Goal: Task Accomplishment & Management: Manage account settings

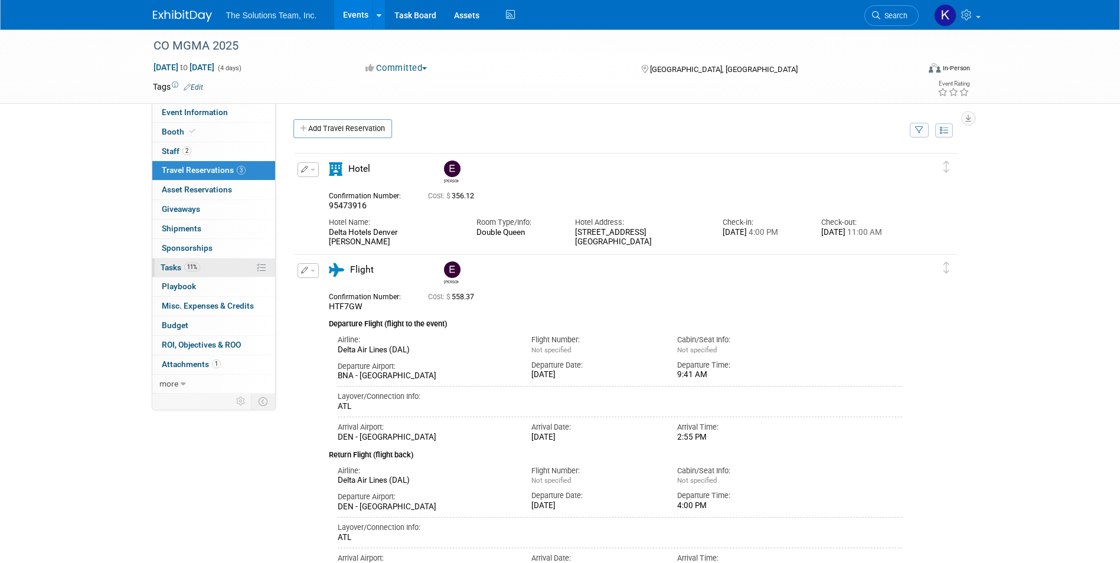
click at [210, 264] on link "11% Tasks 11%" at bounding box center [213, 267] width 123 height 19
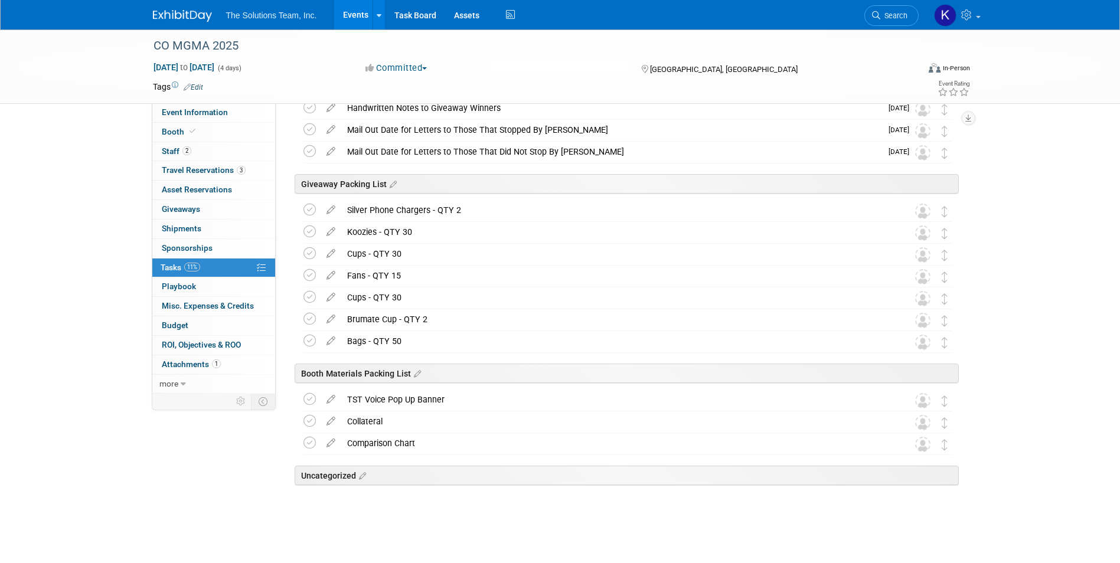
scroll to position [786, 0]
click at [196, 231] on span "Shipments 0" at bounding box center [182, 228] width 40 height 9
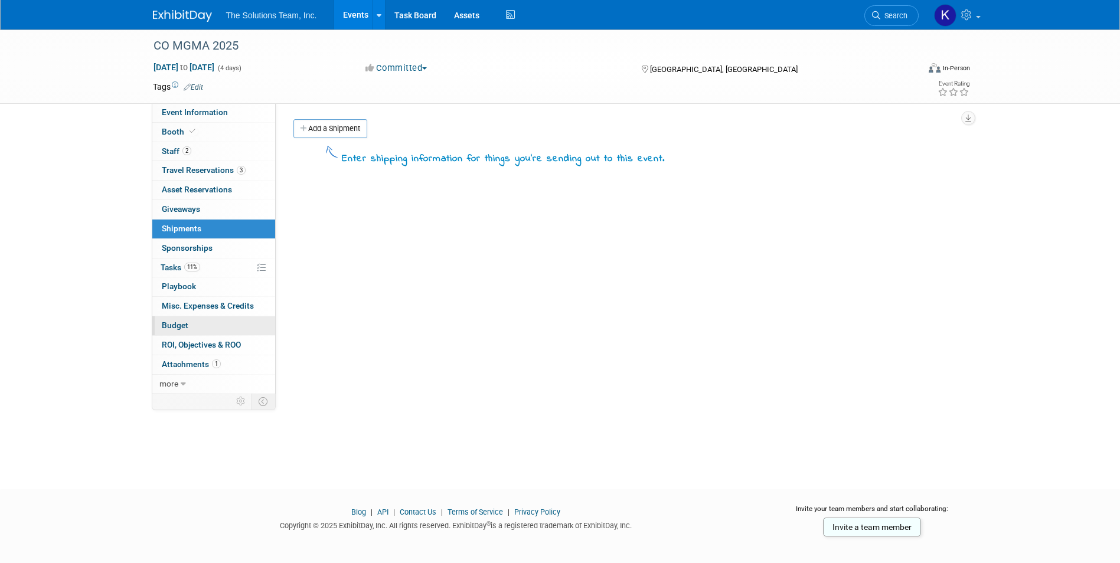
click at [189, 326] on link "Budget" at bounding box center [213, 325] width 123 height 19
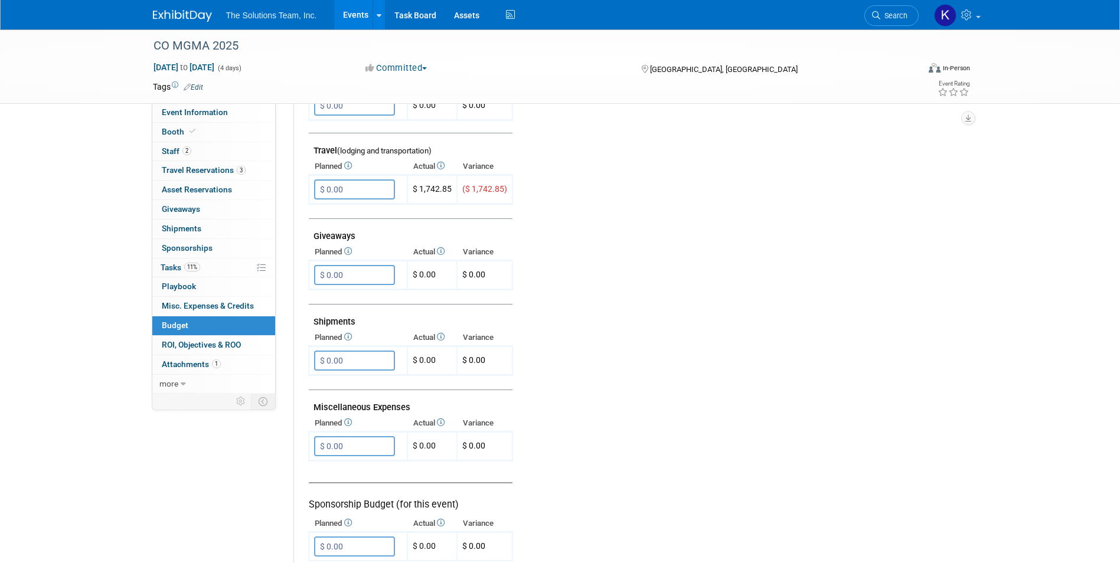
scroll to position [531, 0]
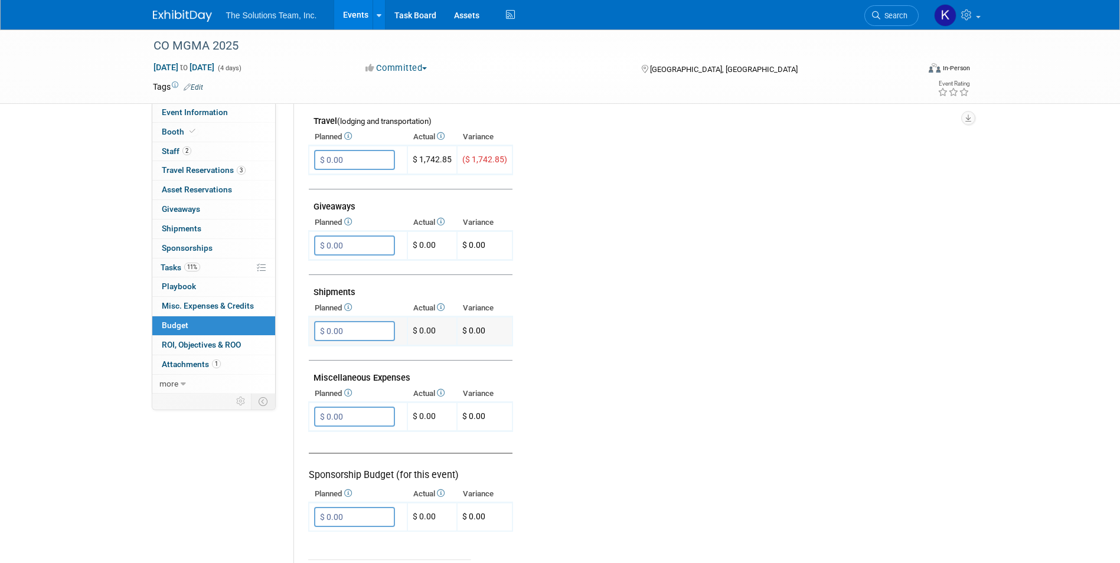
click at [325, 330] on input "$ 0.00" at bounding box center [354, 331] width 81 height 20
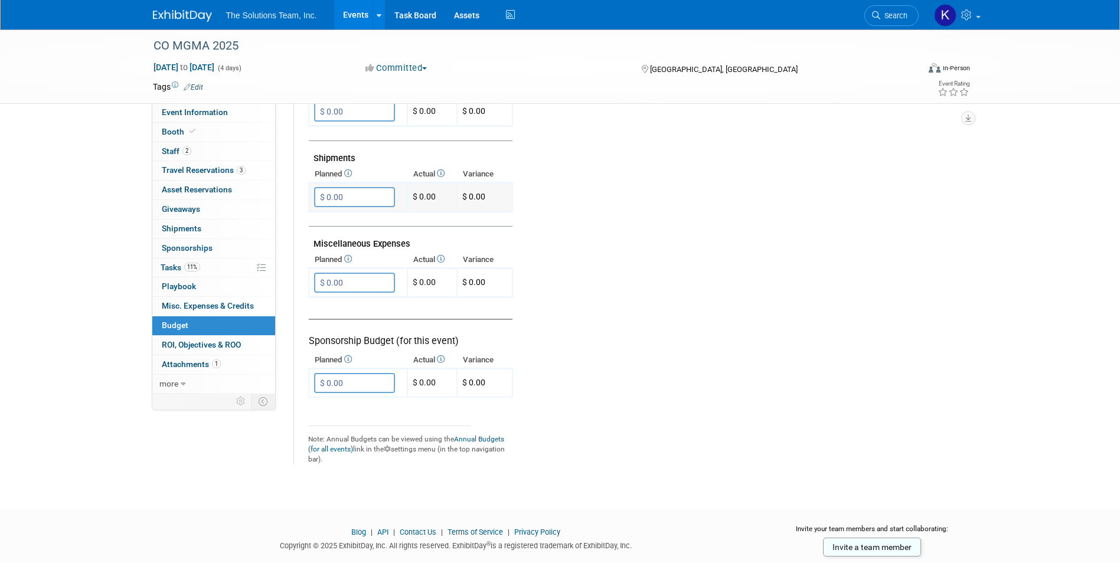
scroll to position [694, 0]
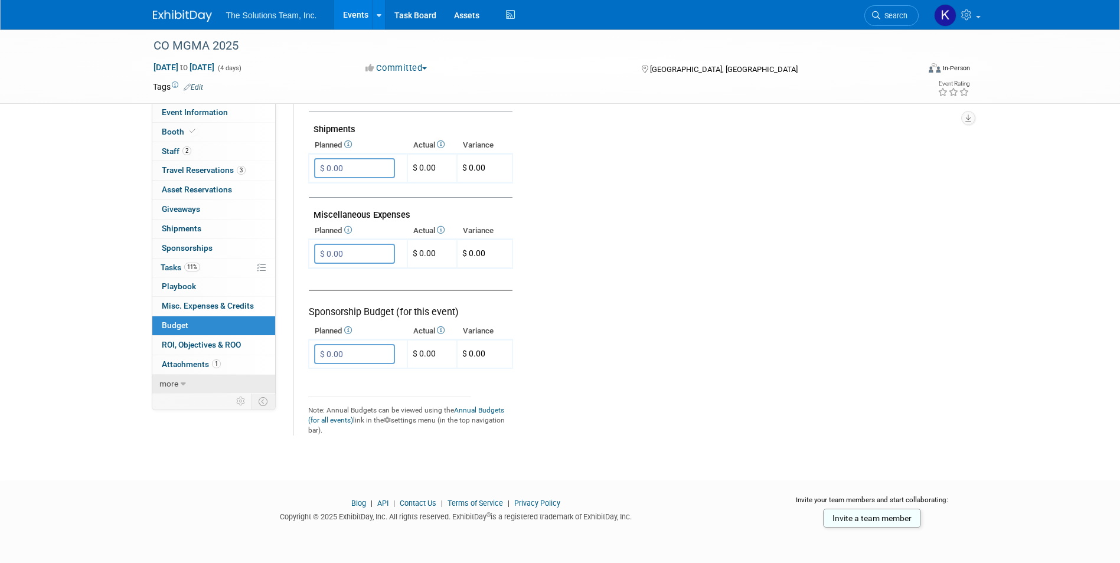
click at [191, 383] on link "more" at bounding box center [213, 384] width 123 height 19
click at [348, 257] on input "$ 0.00" at bounding box center [354, 254] width 81 height 20
click at [348, 228] on icon at bounding box center [346, 230] width 9 height 8
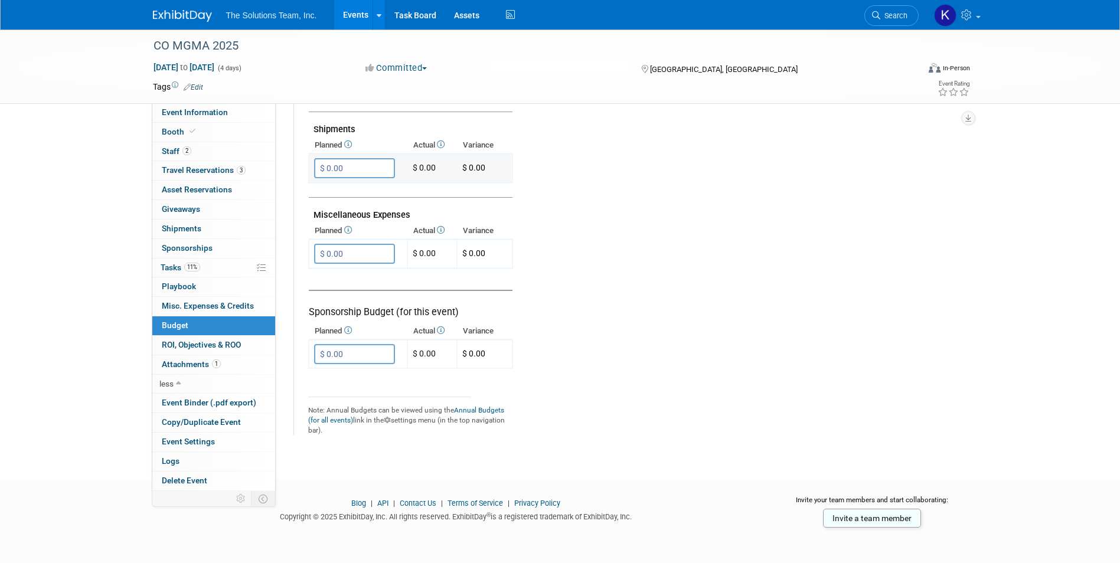
click at [342, 169] on input "$ 0.00" at bounding box center [354, 168] width 81 height 20
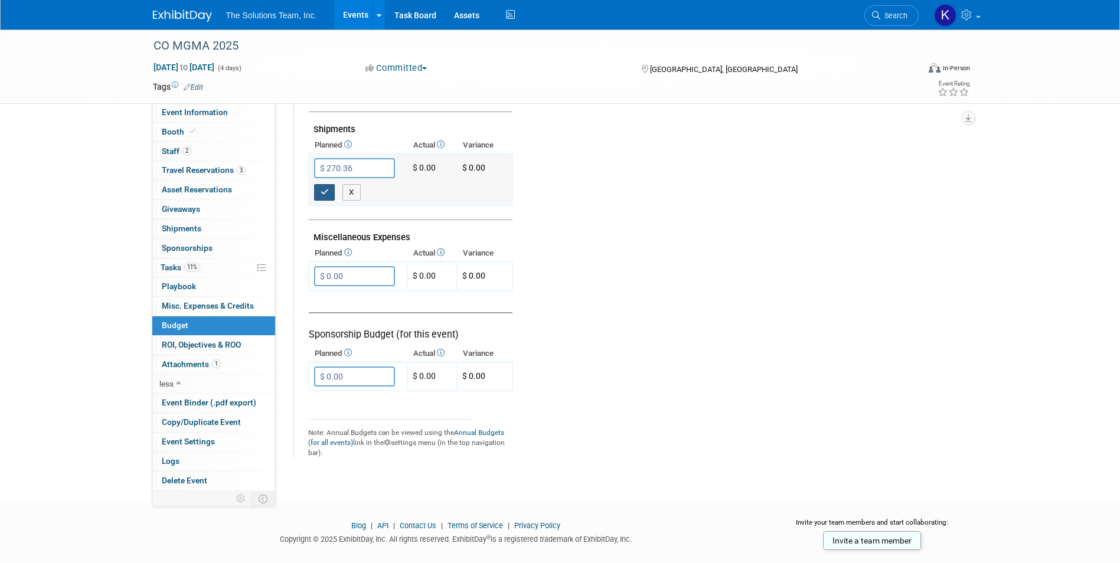
click at [320, 192] on icon "button" at bounding box center [324, 192] width 8 height 8
type input "$ 0.00"
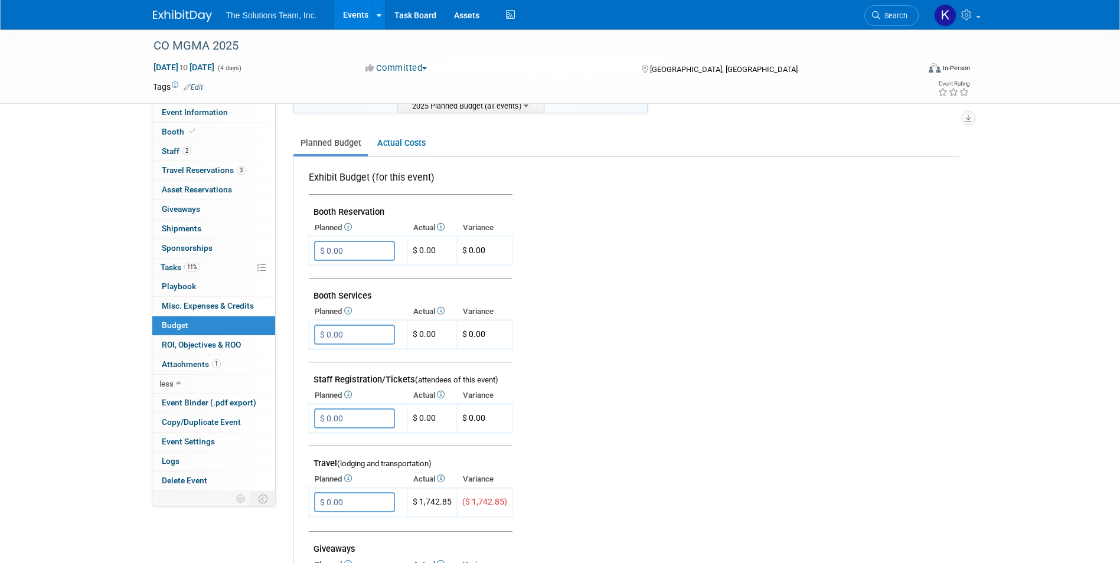
scroll to position [0, 0]
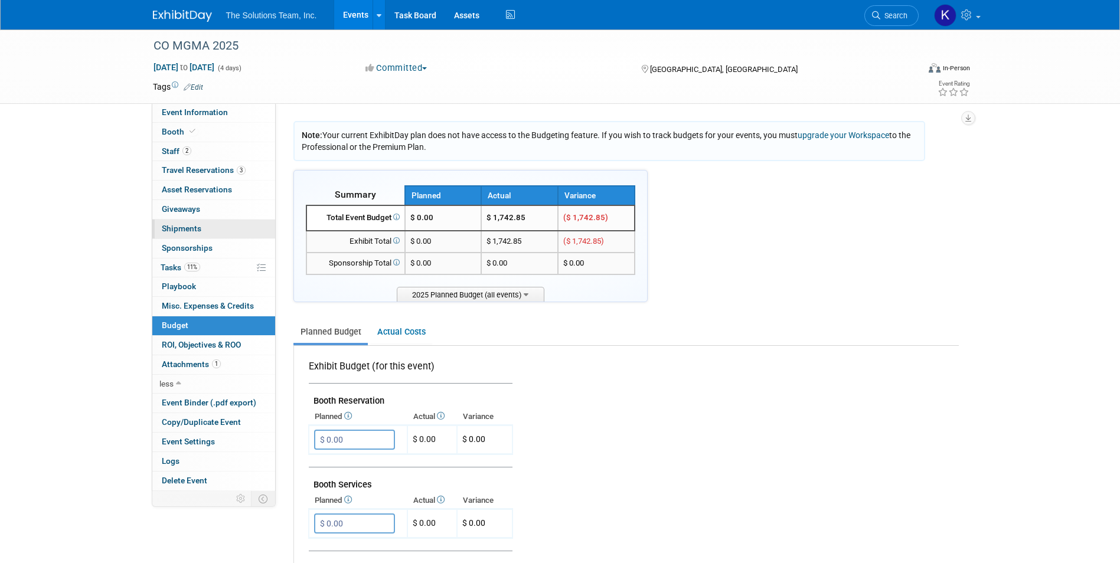
click at [216, 229] on link "0 Shipments 0" at bounding box center [213, 229] width 123 height 19
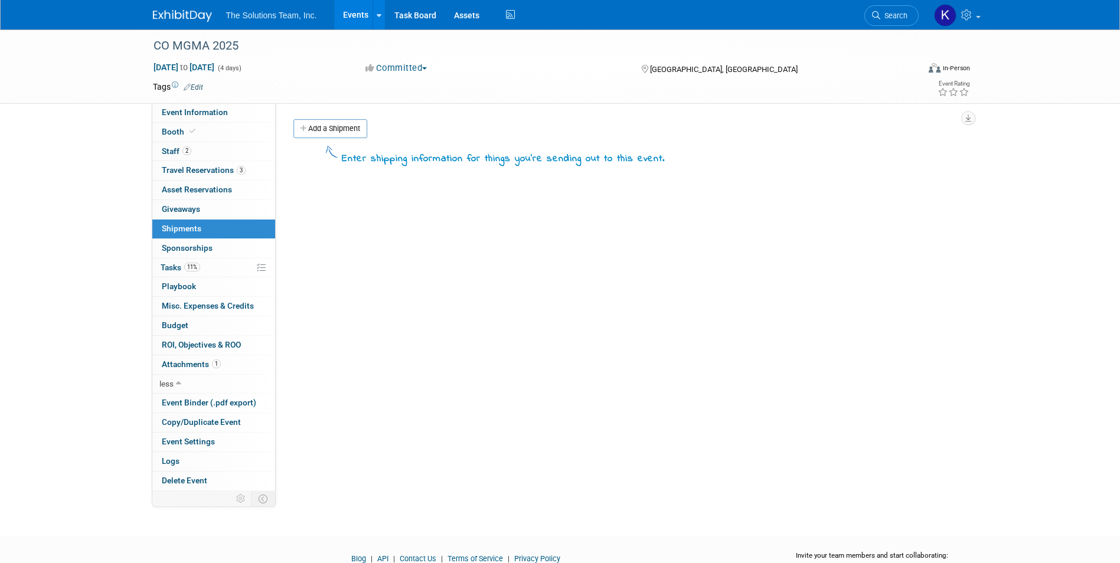
click at [340, 116] on div "Event Website: Edit https://cmgma.com/Fall-Conference Event Venue Name: Delta H…" at bounding box center [622, 297] width 692 height 388
click at [334, 125] on link "Add a Shipment" at bounding box center [330, 128] width 74 height 19
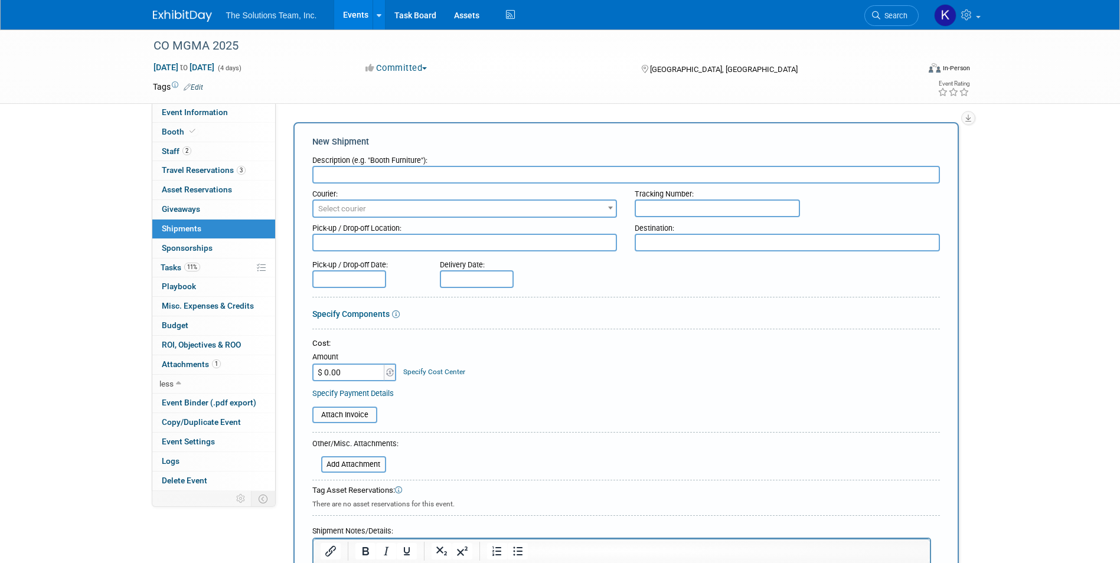
click at [379, 197] on div "Courier:" at bounding box center [464, 192] width 305 height 16
click at [374, 214] on span "Select courier" at bounding box center [464, 209] width 303 height 17
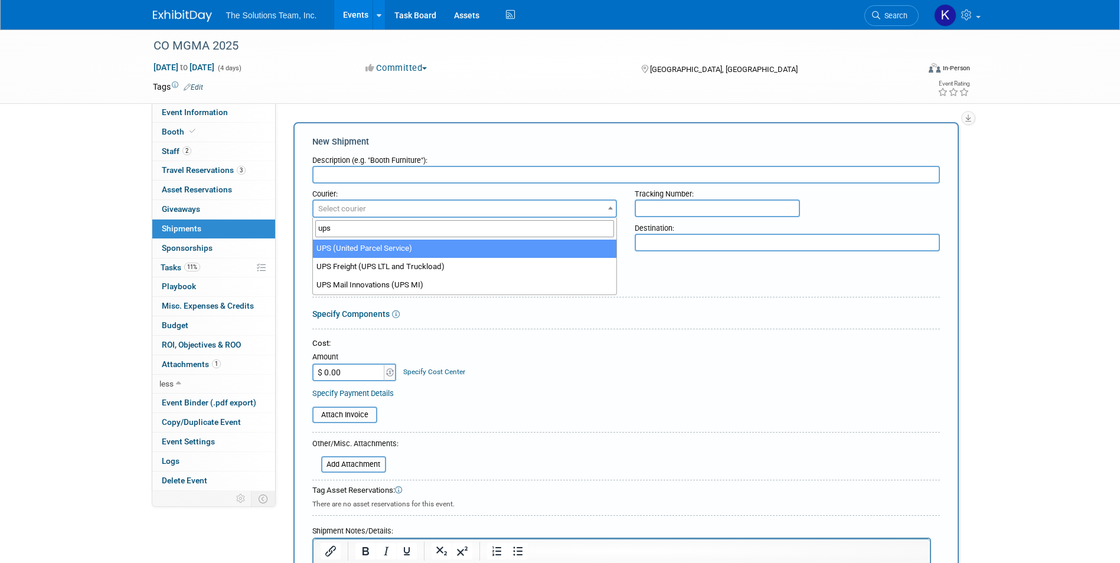
type input "ups"
select select "508"
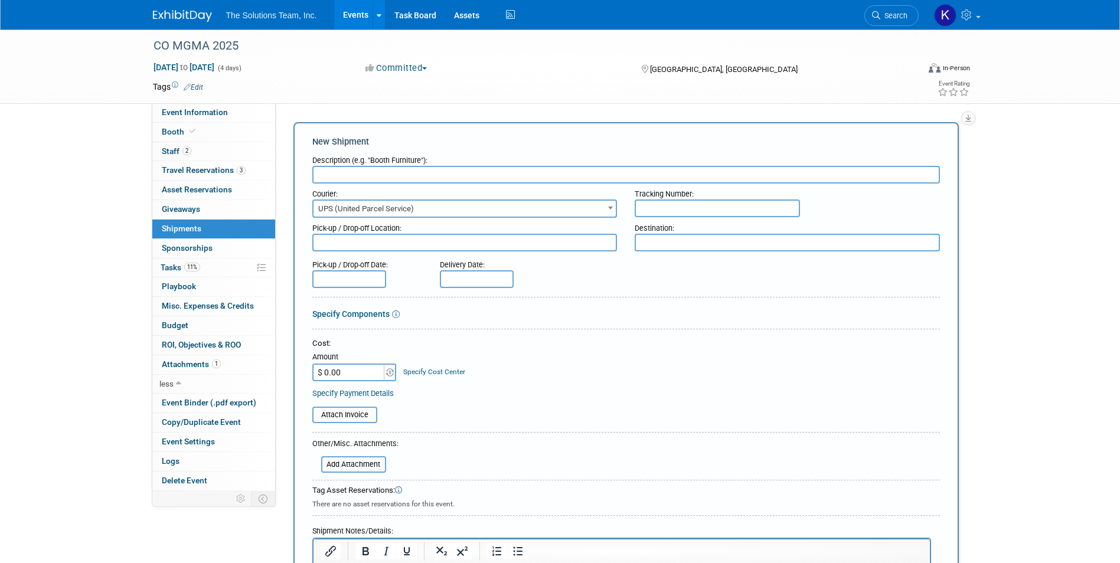
click at [690, 201] on input "text" at bounding box center [716, 208] width 165 height 18
type input "1Z10W5A41546897569"
click at [345, 244] on textarea at bounding box center [464, 243] width 305 height 18
drag, startPoint x: 434, startPoint y: 243, endPoint x: 283, endPoint y: 241, distance: 151.1
click at [283, 241] on div "Event Website: Edit https://cmgma.com/Fall-Conference Event Venue Name: Delta H…" at bounding box center [622, 297] width 692 height 388
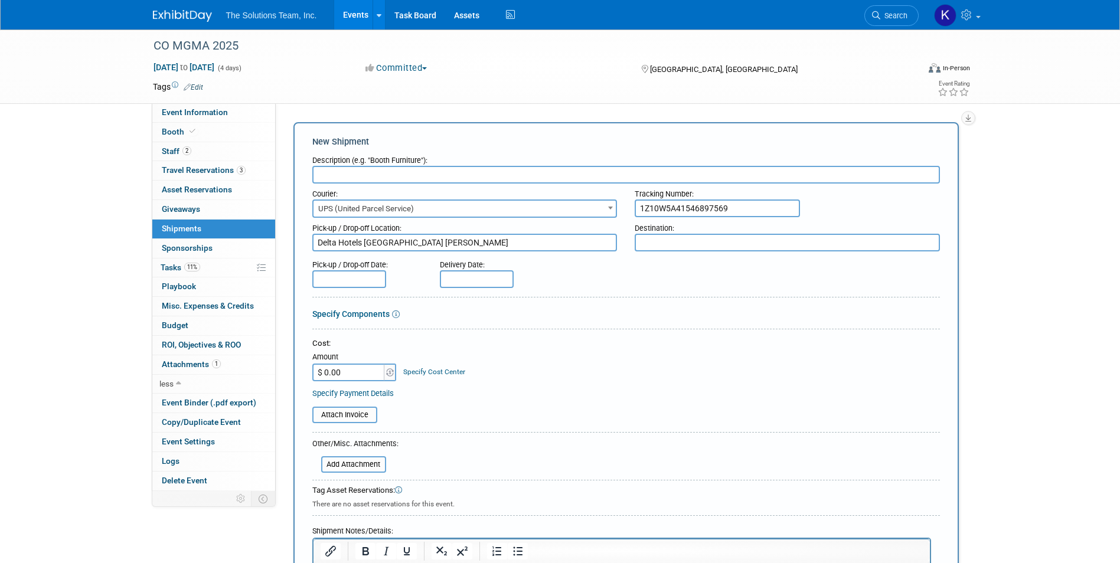
type textarea "Delta Hotels Denver Thorton"
click at [649, 239] on textarea at bounding box center [786, 243] width 305 height 18
paste textarea "Delta Hotels Denver Thorton"
type textarea "Delta Hotels Denver Thorton"
click at [332, 373] on input "$ 0.00" at bounding box center [349, 373] width 74 height 18
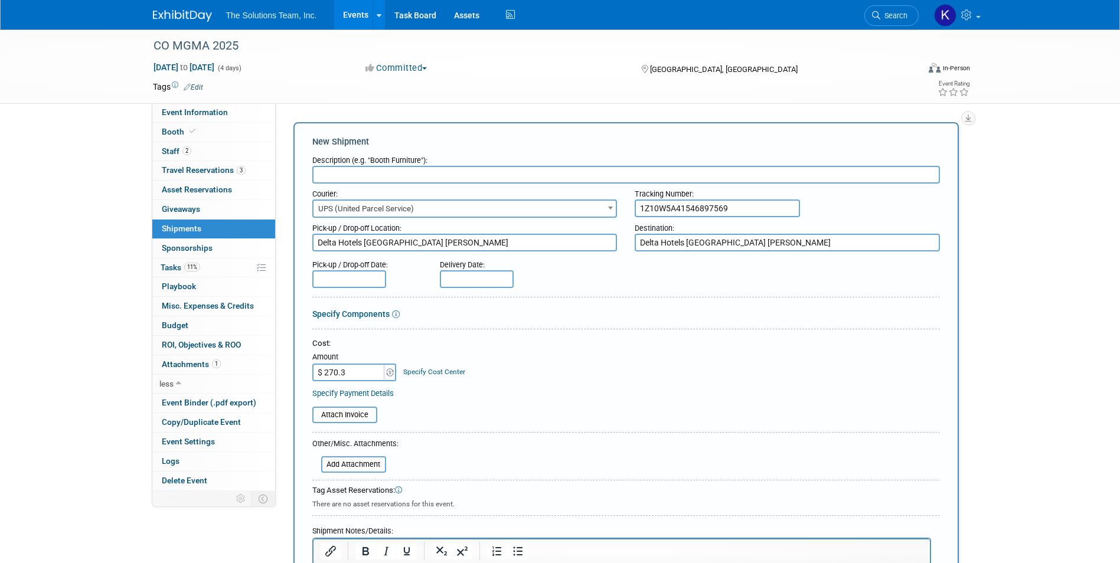
type input "$ 270.36"
click at [453, 405] on div "Attach Invoice" at bounding box center [625, 410] width 627 height 25
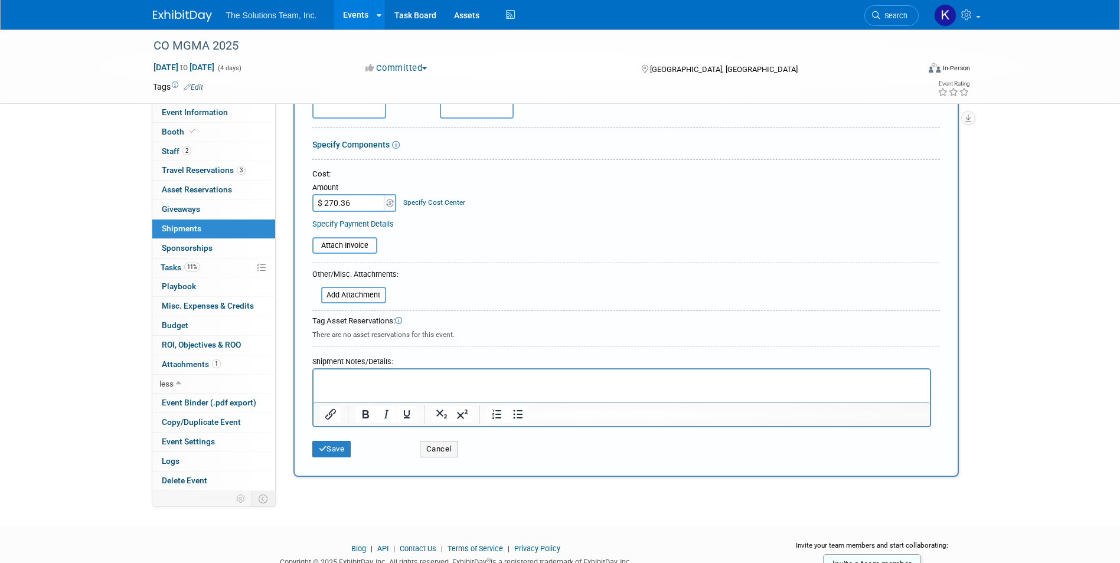
scroll to position [177, 0]
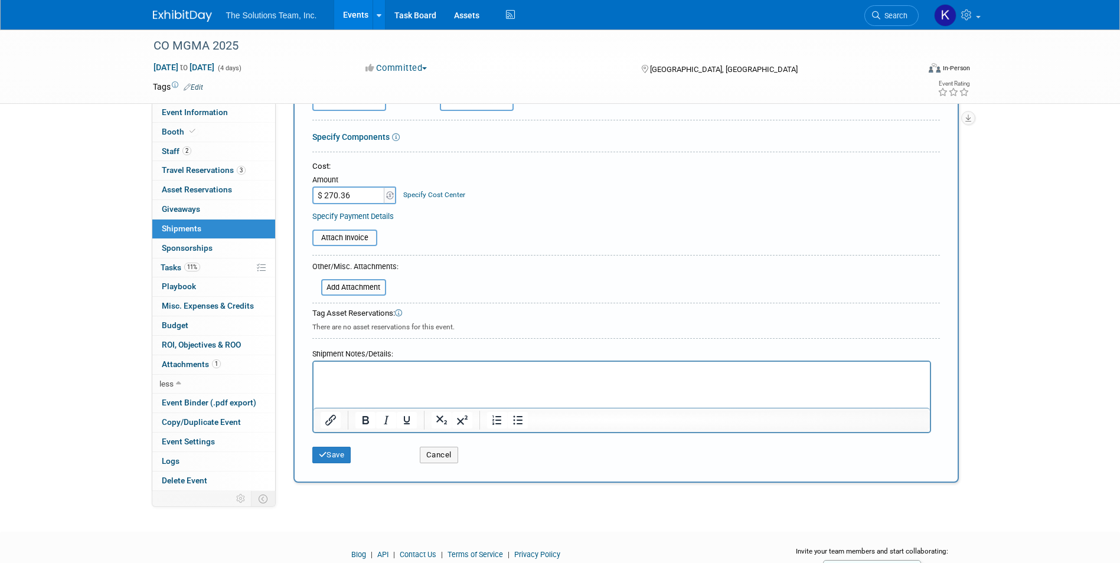
click at [325, 378] on html at bounding box center [621, 370] width 616 height 17
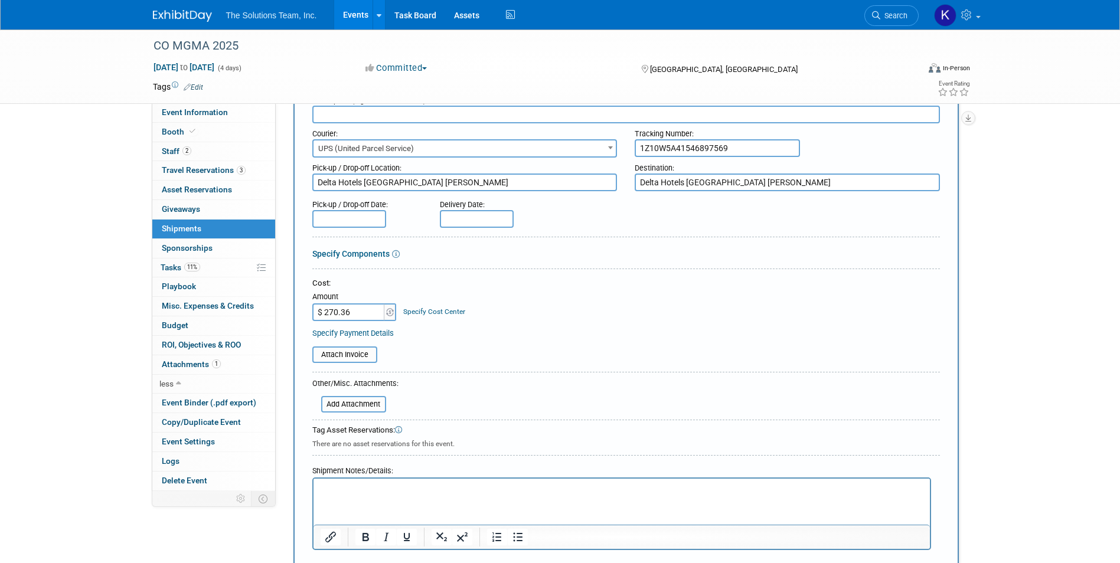
scroll to position [0, 0]
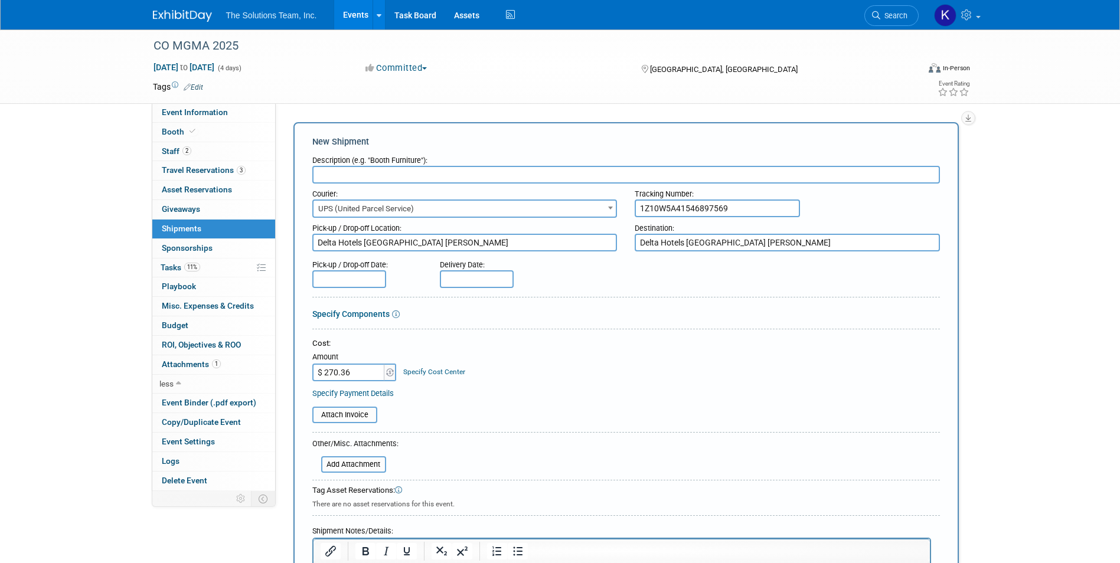
click at [370, 180] on input "text" at bounding box center [625, 175] width 627 height 18
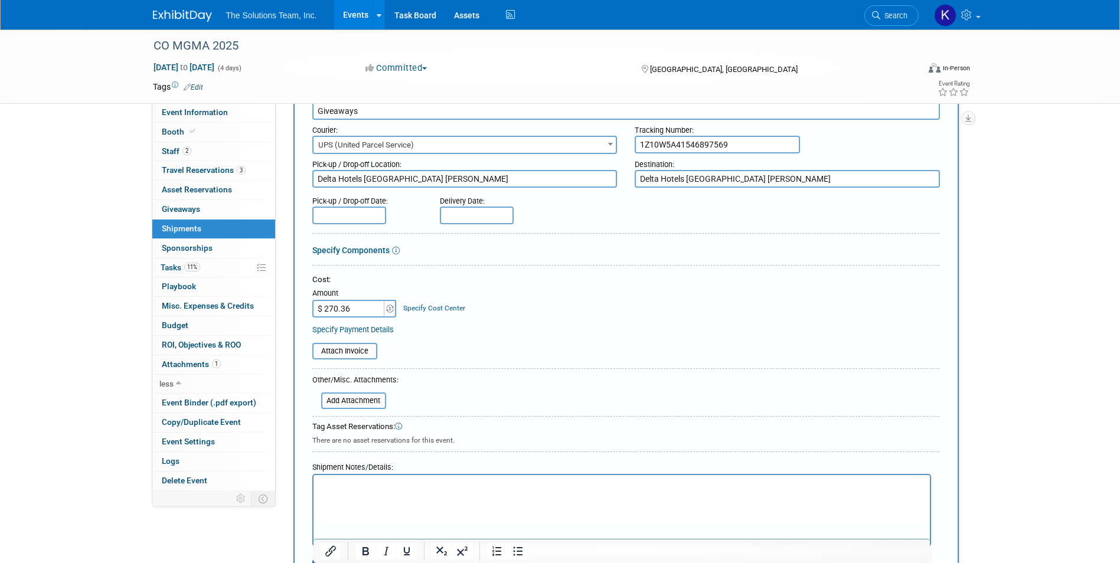
scroll to position [228, 0]
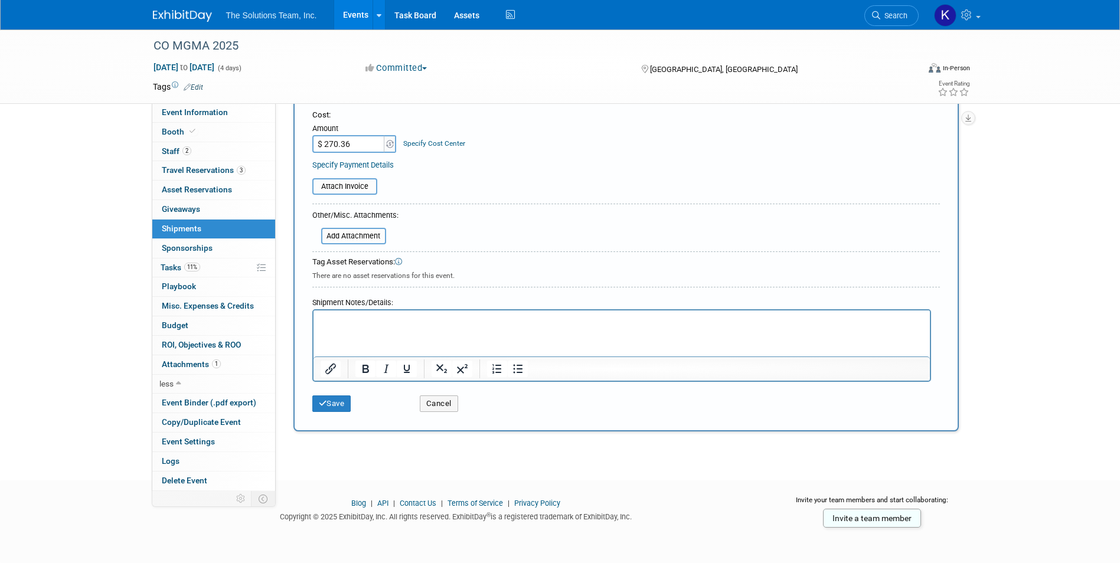
type input "Giveaways"
click at [379, 327] on html at bounding box center [621, 318] width 616 height 17
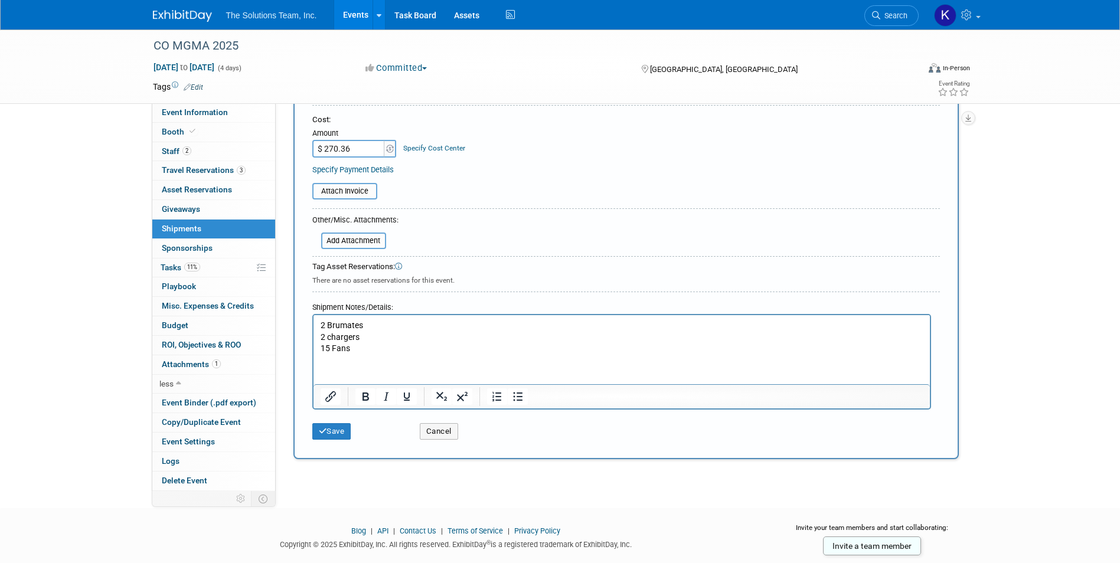
scroll to position [236, 0]
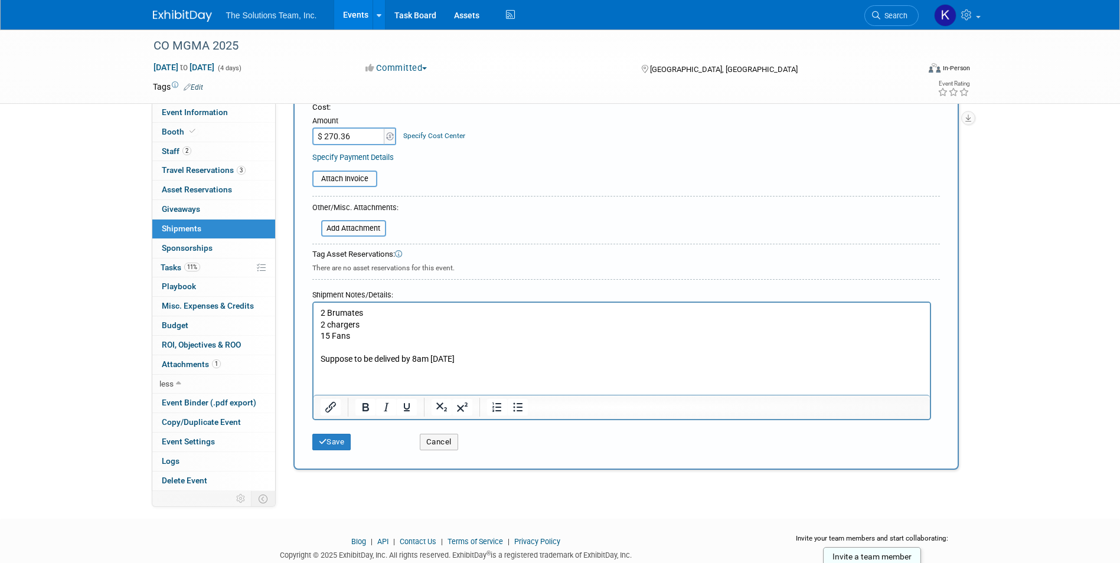
drag, startPoint x: 384, startPoint y: 360, endPoint x: 400, endPoint y: 357, distance: 15.6
click at [388, 359] on p "Suppose to be delived by 8am 9/18/25" at bounding box center [621, 360] width 603 height 12
click at [382, 361] on p "Suppose to be delived by 8am 9/18/25" at bounding box center [621, 360] width 603 height 12
click at [402, 359] on p "Suppose to be delived by 8am 9/18/25" at bounding box center [621, 360] width 603 height 12
drag, startPoint x: 401, startPoint y: 359, endPoint x: 375, endPoint y: 357, distance: 25.5
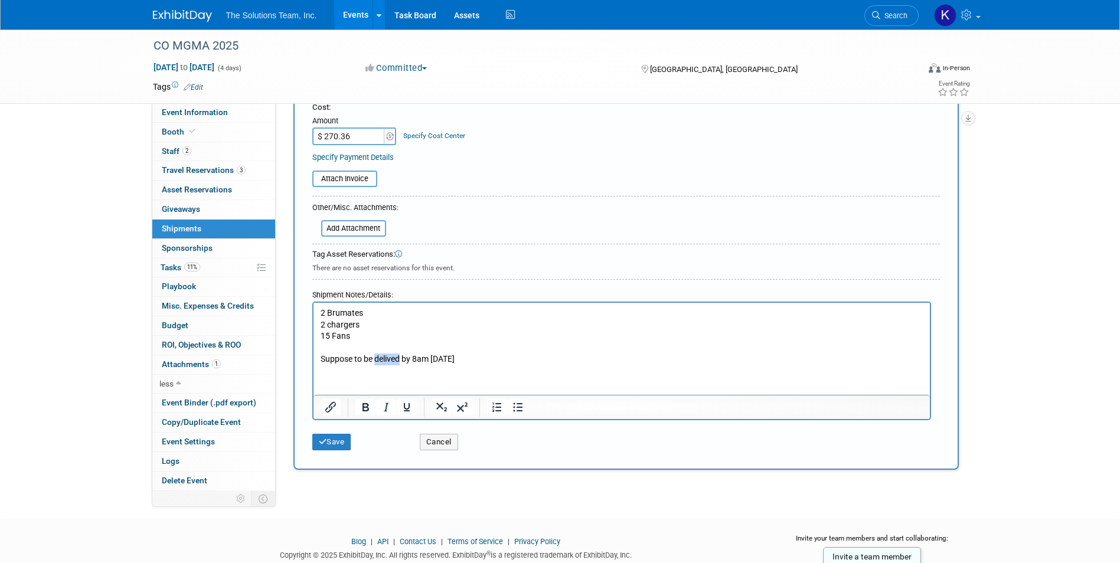
click at [375, 357] on p "Suppose to be delived by 8am 9/18/25" at bounding box center [621, 360] width 603 height 12
click at [324, 441] on icon "submit" at bounding box center [323, 442] width 8 height 8
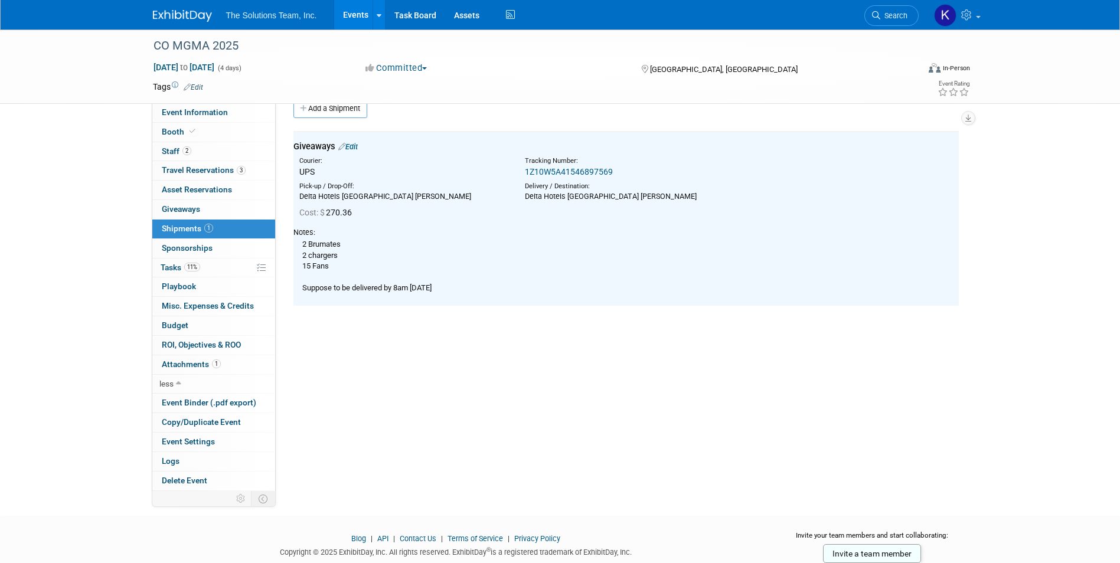
scroll to position [0, 0]
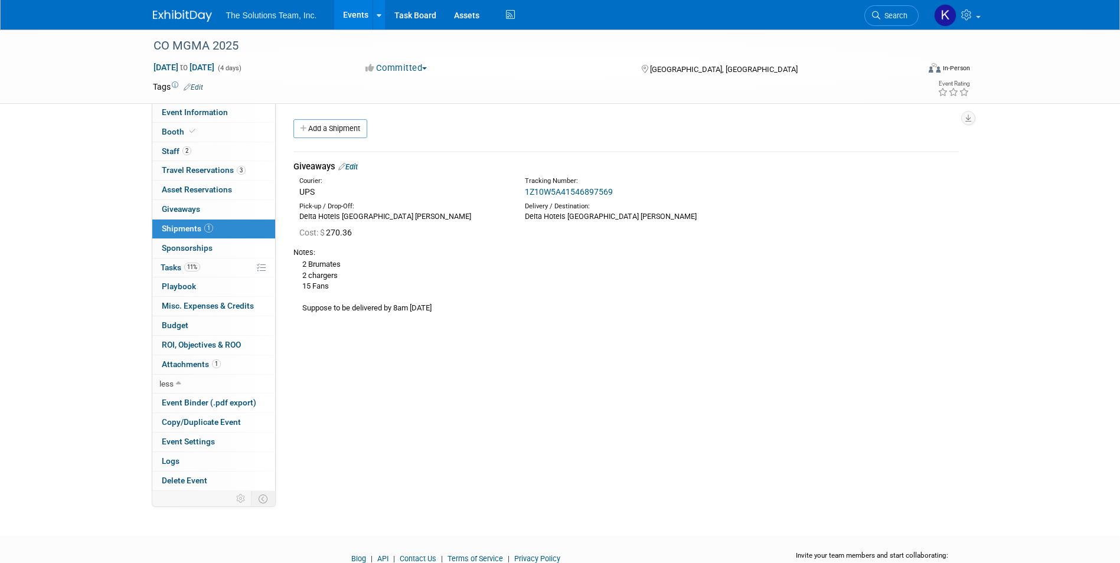
click at [191, 11] on img at bounding box center [182, 16] width 59 height 12
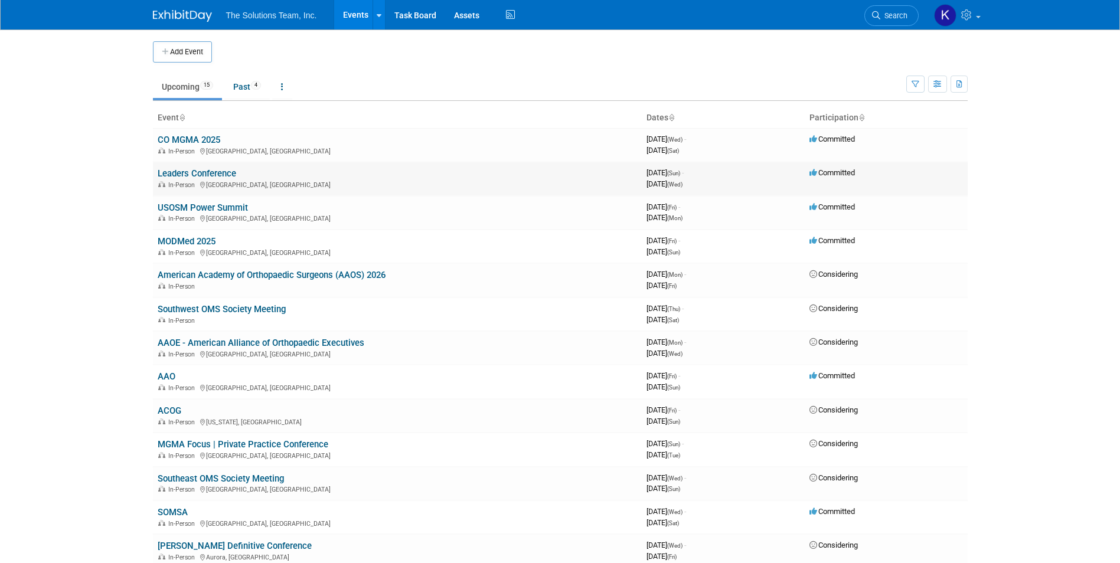
click at [201, 173] on link "Leaders Conference" at bounding box center [197, 173] width 78 height 11
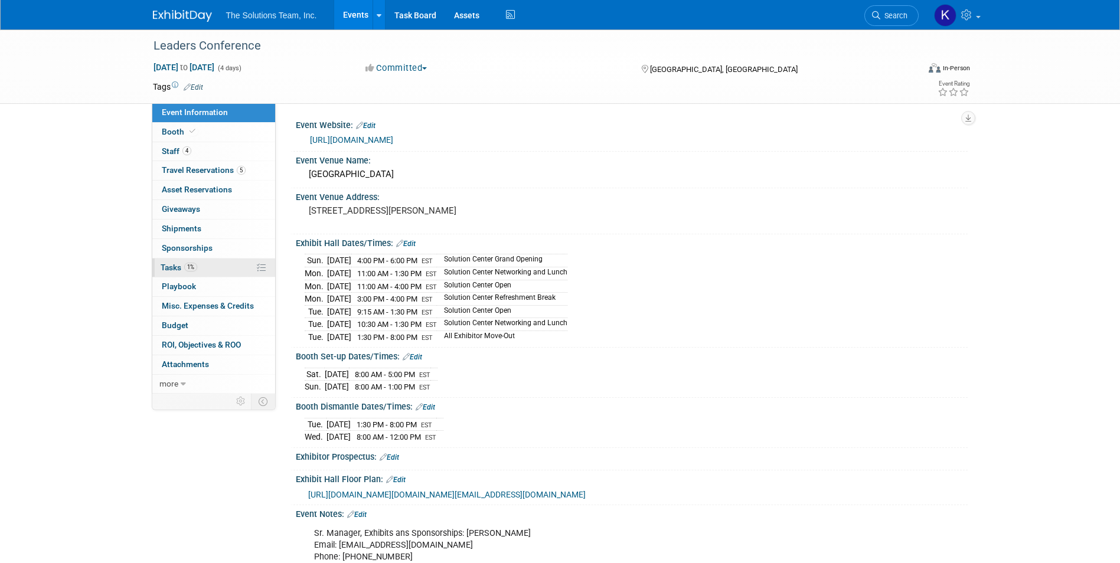
click at [204, 261] on link "1% Tasks 1%" at bounding box center [213, 267] width 123 height 19
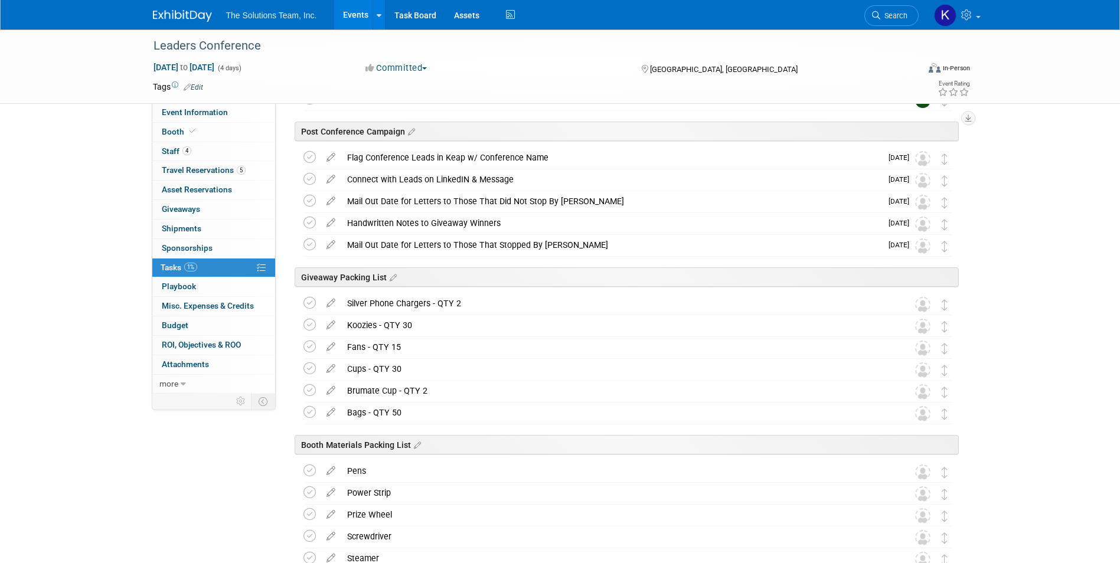
scroll to position [590, 0]
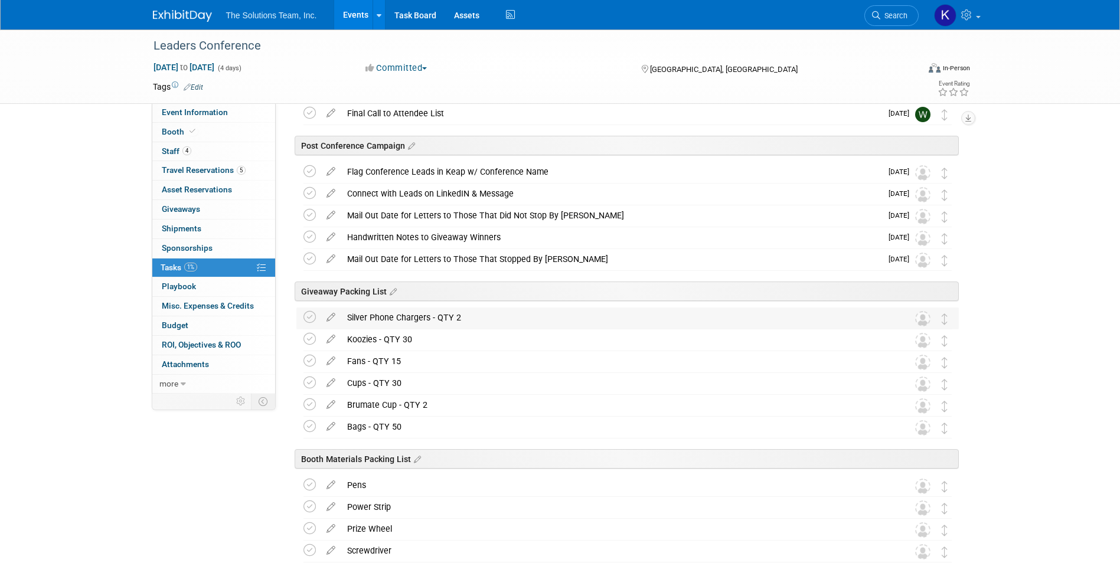
click at [490, 315] on div "Silver Phone Chargers - QTY 2" at bounding box center [616, 317] width 550 height 20
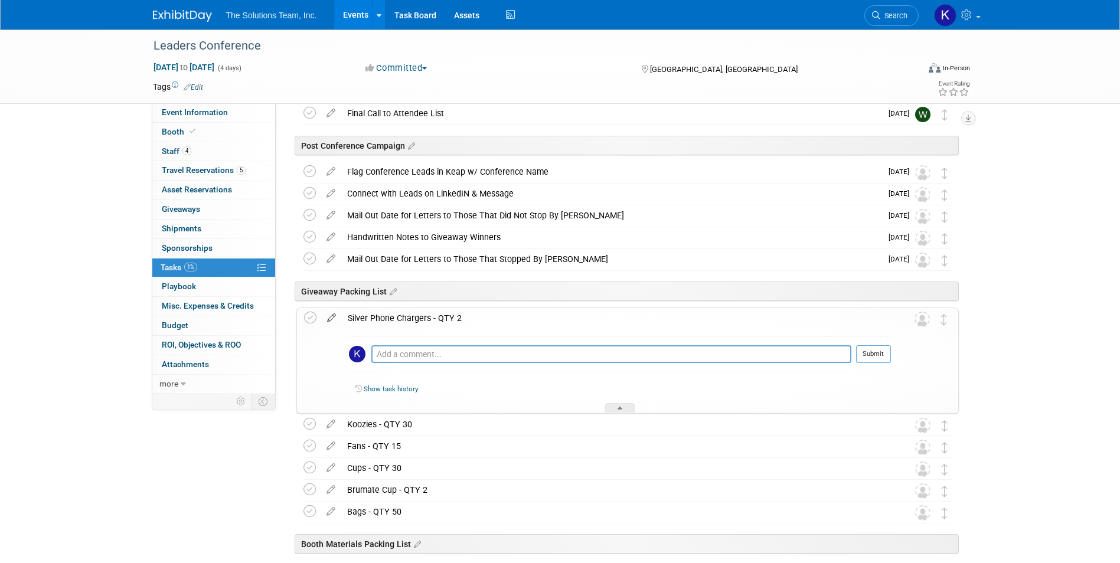
click at [329, 313] on icon at bounding box center [331, 315] width 21 height 15
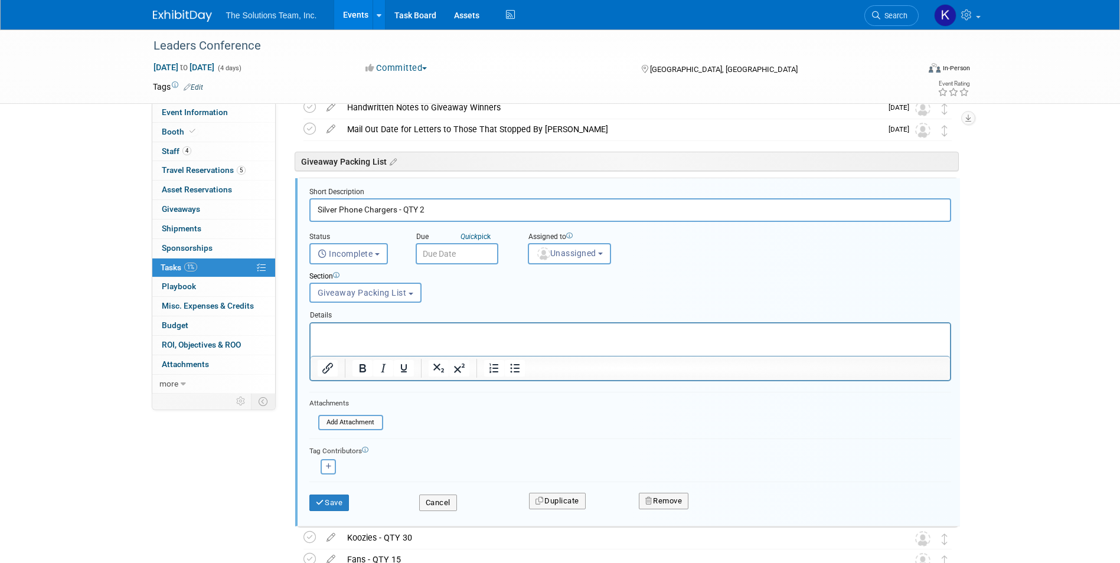
scroll to position [725, 0]
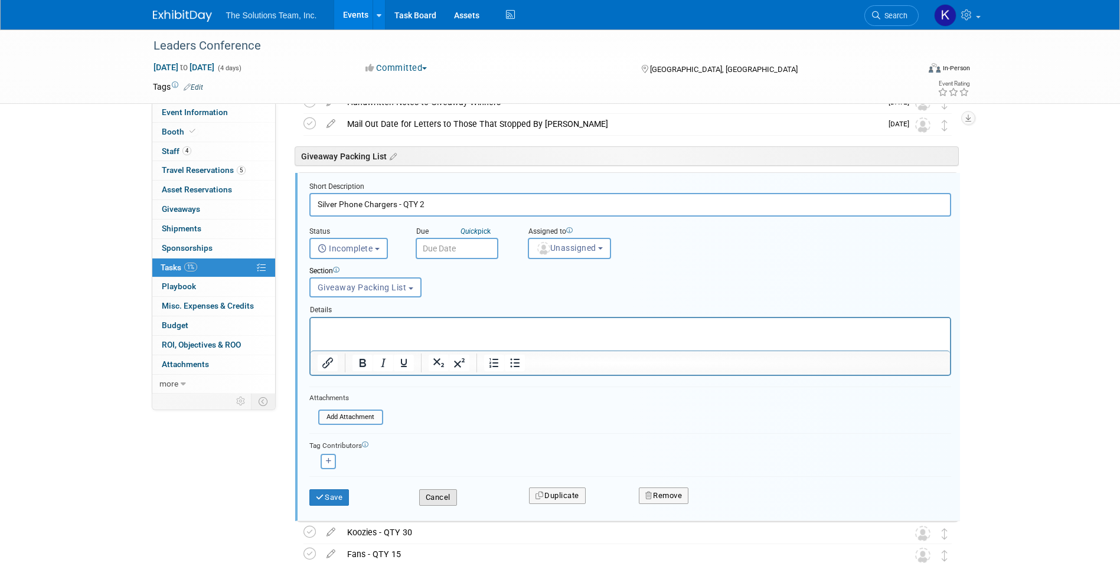
click at [430, 503] on button "Cancel" at bounding box center [438, 497] width 38 height 17
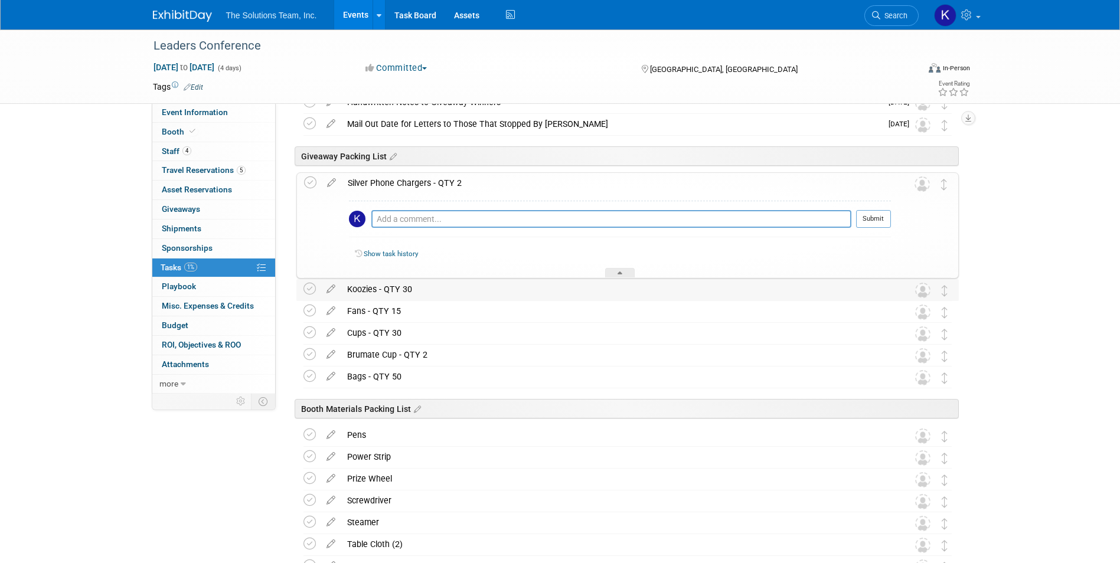
click at [433, 282] on div "Koozies - QTY 30" at bounding box center [616, 289] width 550 height 20
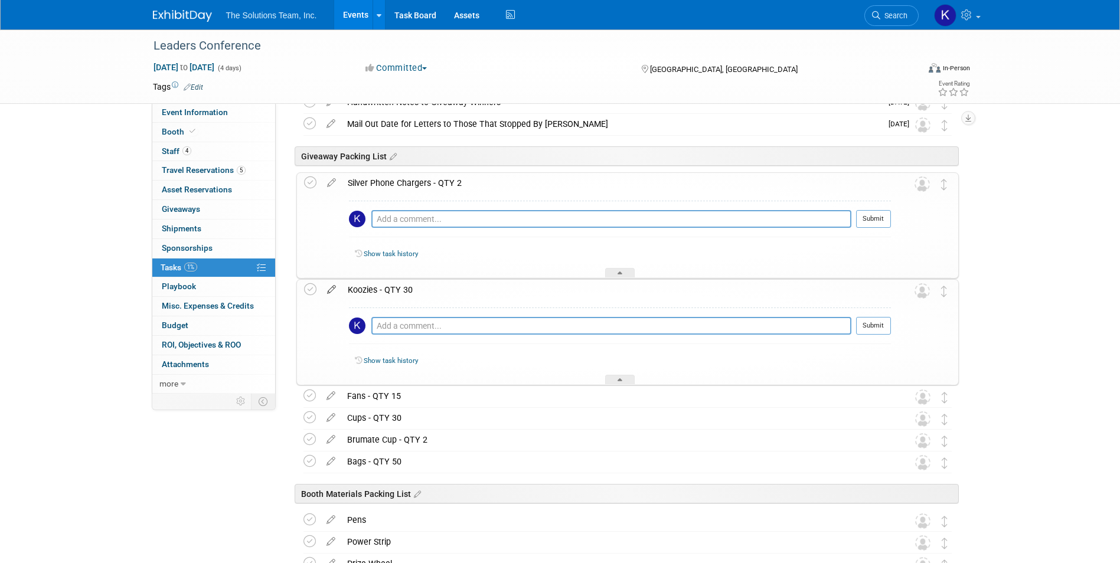
click at [326, 294] on icon at bounding box center [331, 287] width 21 height 15
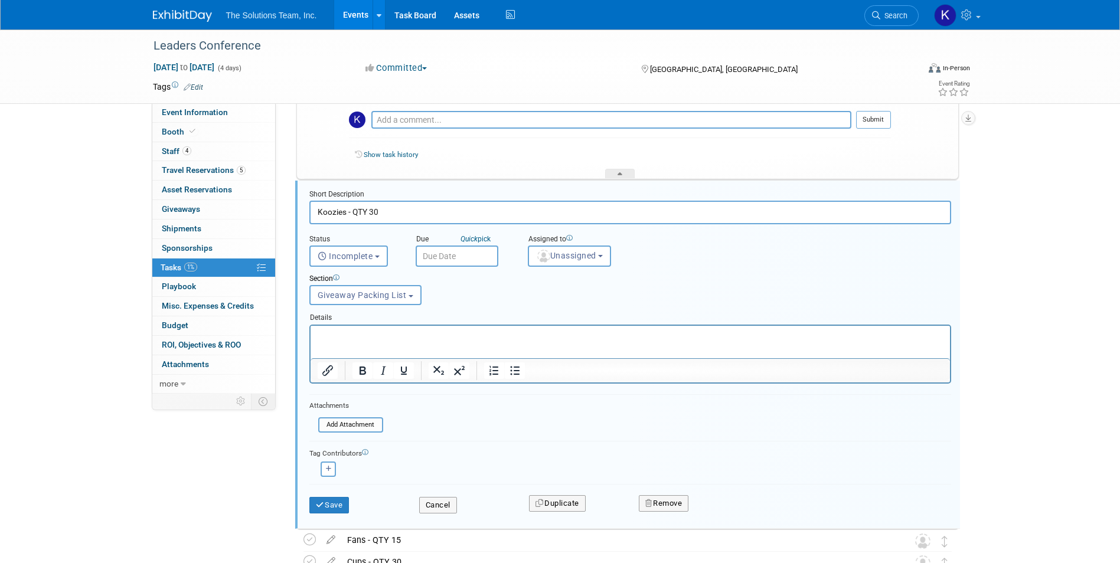
scroll to position [832, 0]
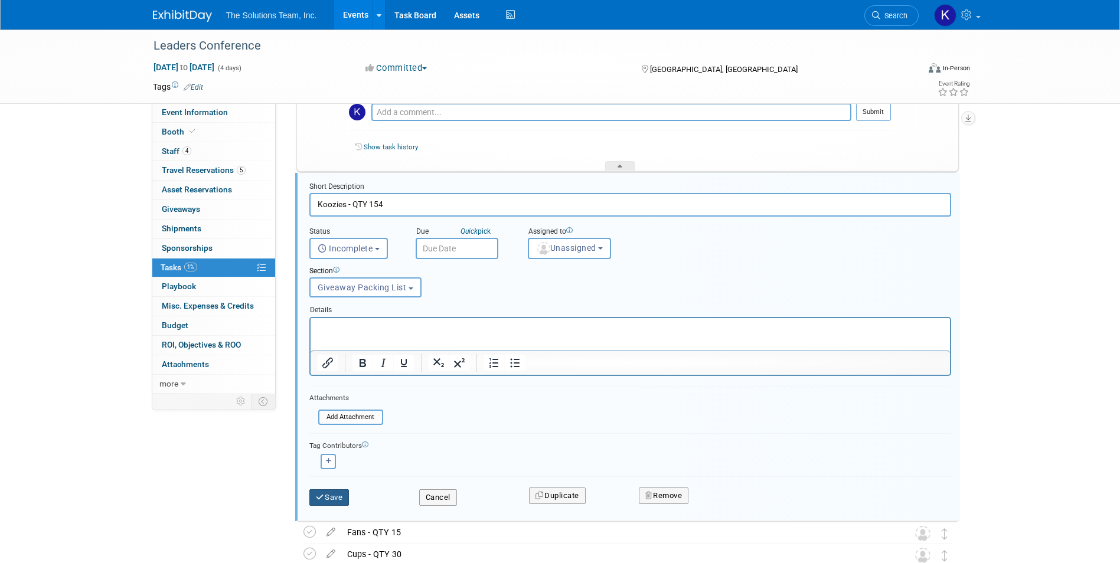
type input "Koozies - QTY 154"
click at [332, 496] on button "Save" at bounding box center [329, 497] width 40 height 17
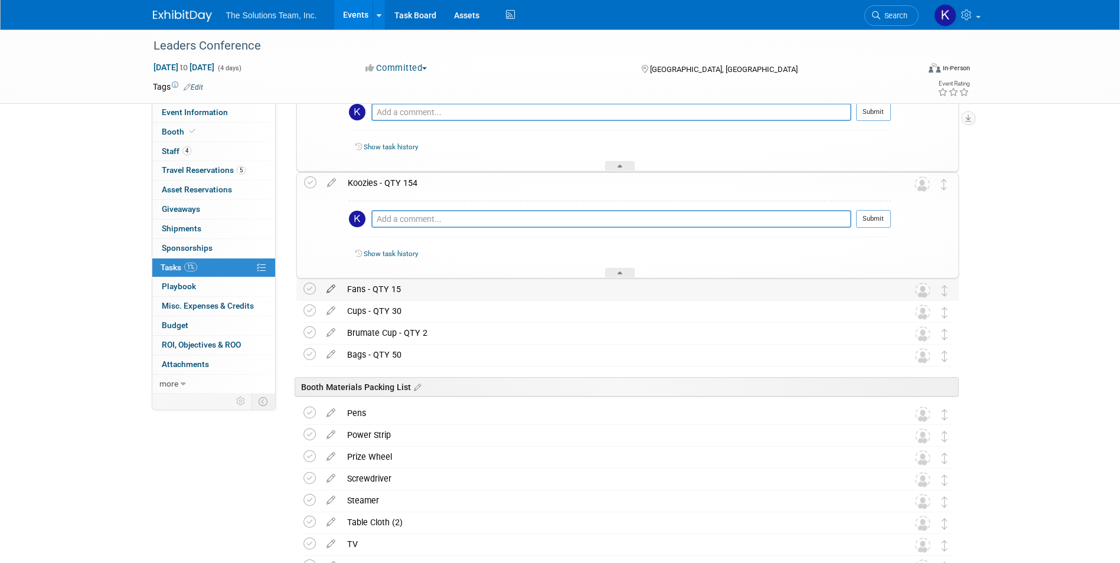
click at [325, 289] on icon at bounding box center [330, 286] width 21 height 15
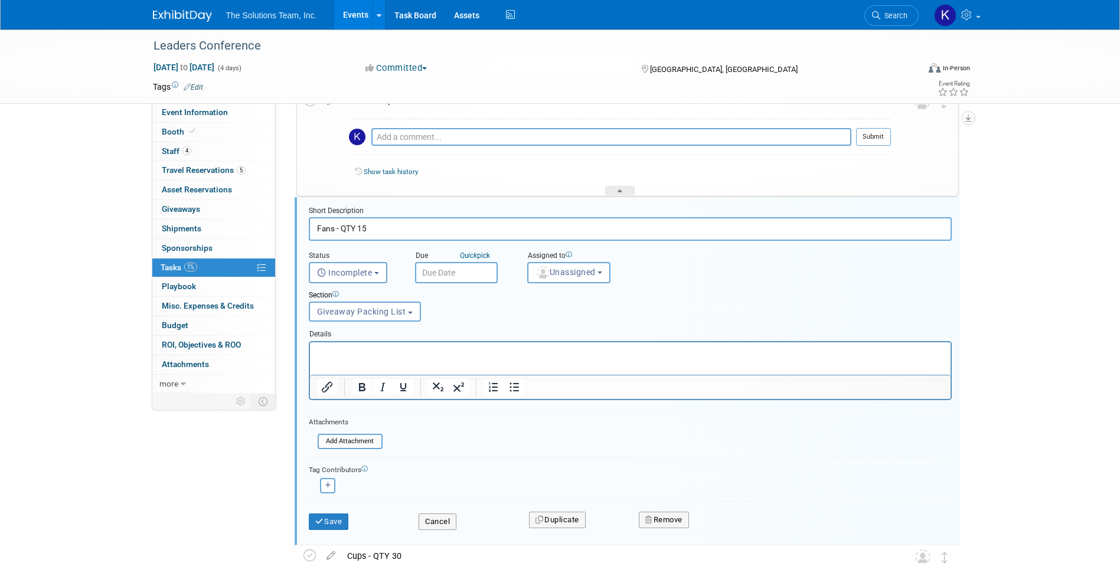
scroll to position [938, 0]
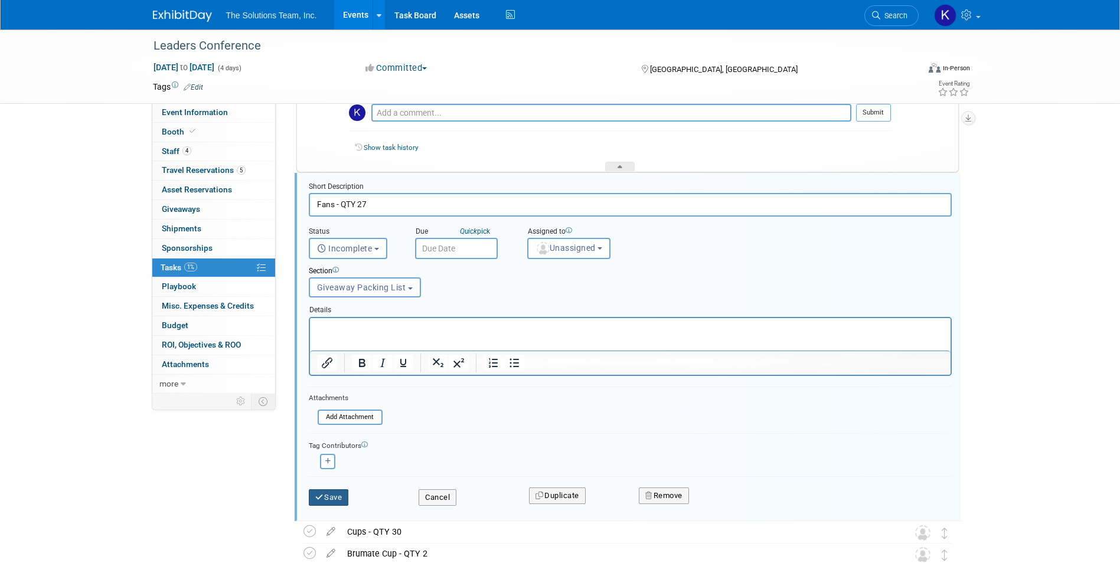
type input "Fans - QTY 27"
click at [318, 499] on icon "submit" at bounding box center [319, 497] width 9 height 8
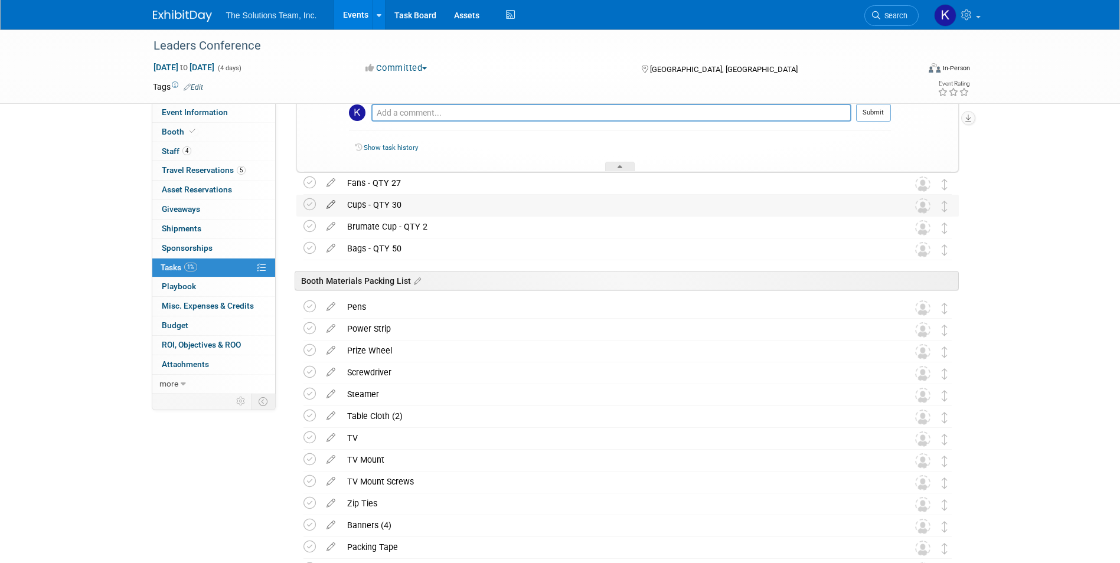
click at [327, 204] on icon at bounding box center [330, 202] width 21 height 15
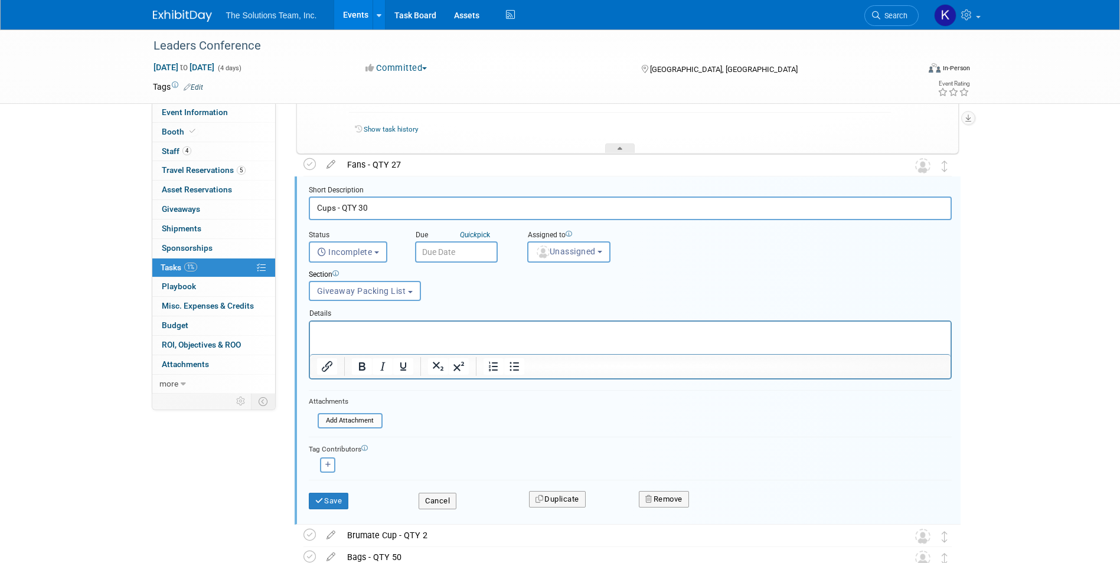
scroll to position [960, 0]
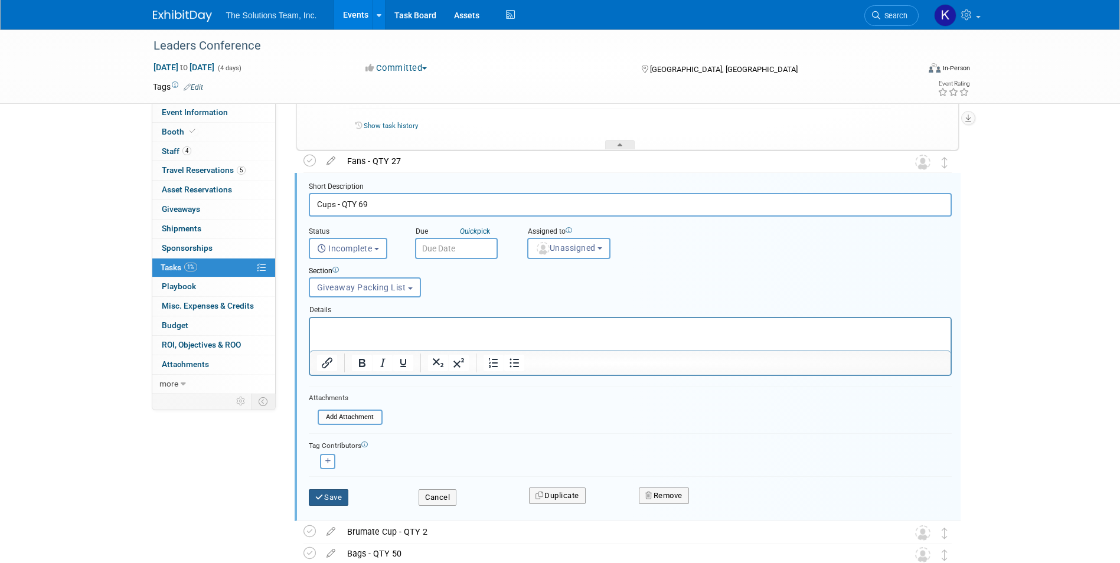
type input "Cups - QTY 69"
click at [342, 490] on button "Save" at bounding box center [329, 497] width 40 height 17
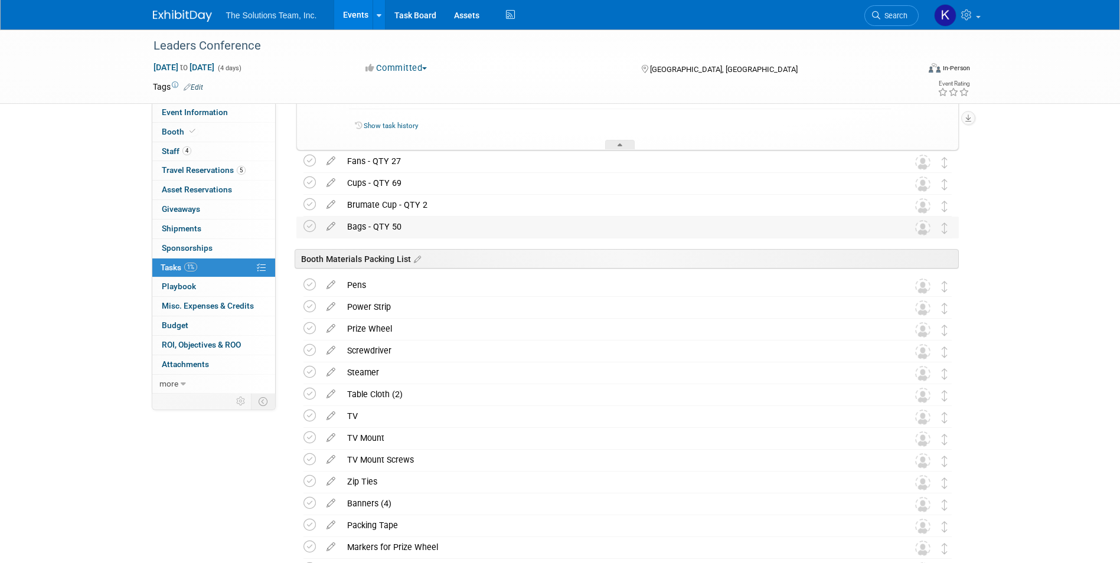
click at [430, 224] on div "Bags - QTY 50" at bounding box center [616, 227] width 550 height 20
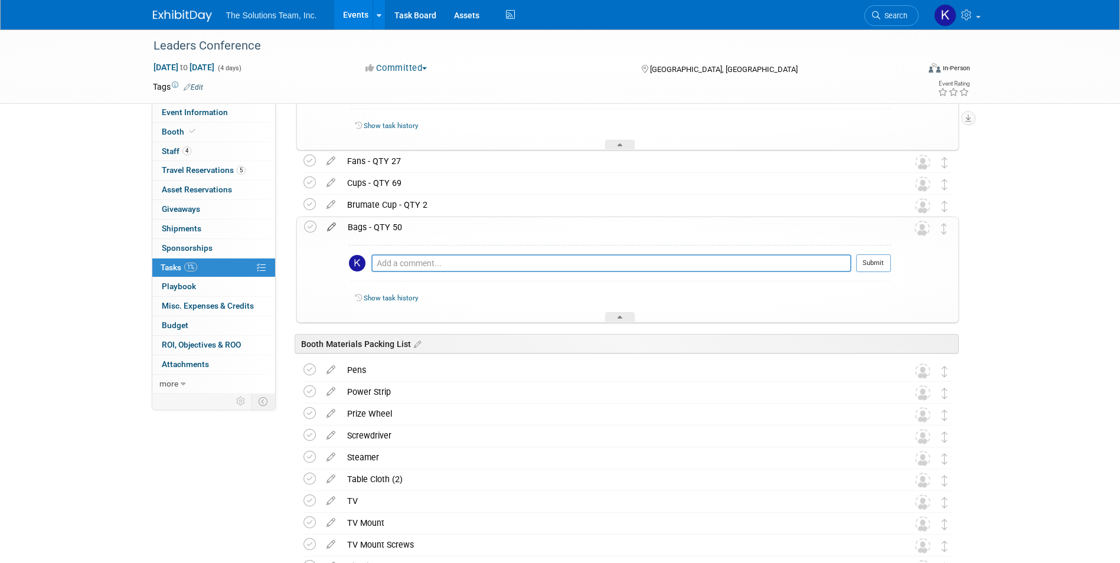
click at [329, 224] on icon at bounding box center [331, 224] width 21 height 15
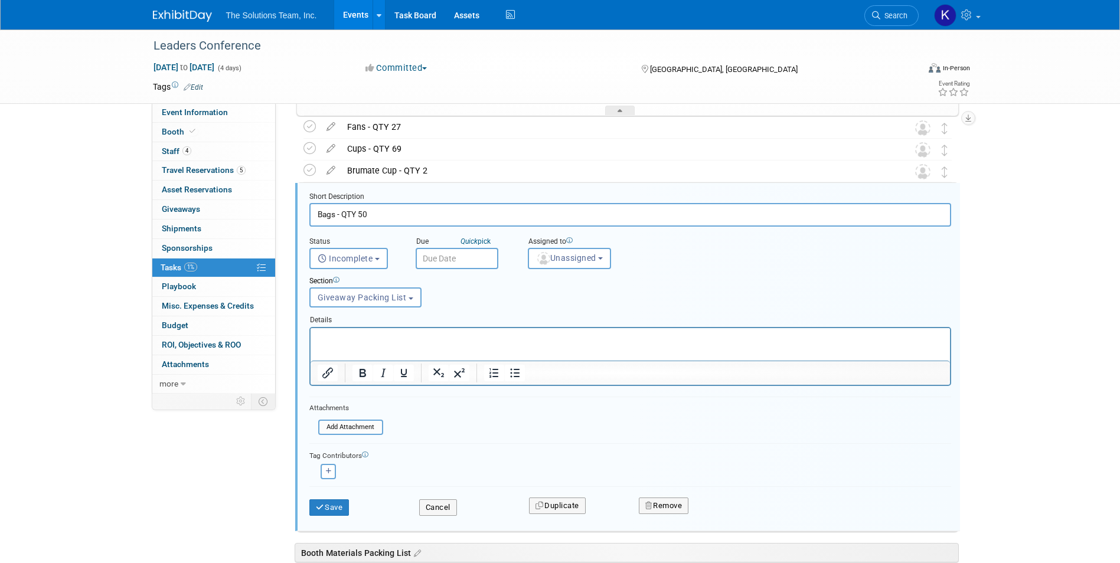
scroll to position [1004, 0]
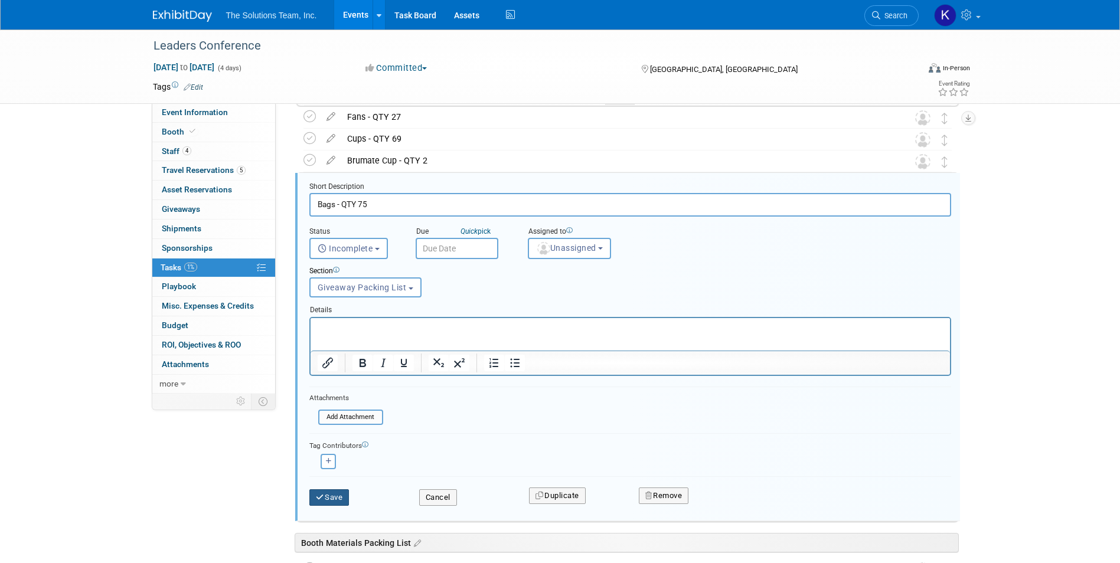
type input "Bags - QTY 75"
click at [332, 503] on button "Save" at bounding box center [329, 497] width 40 height 17
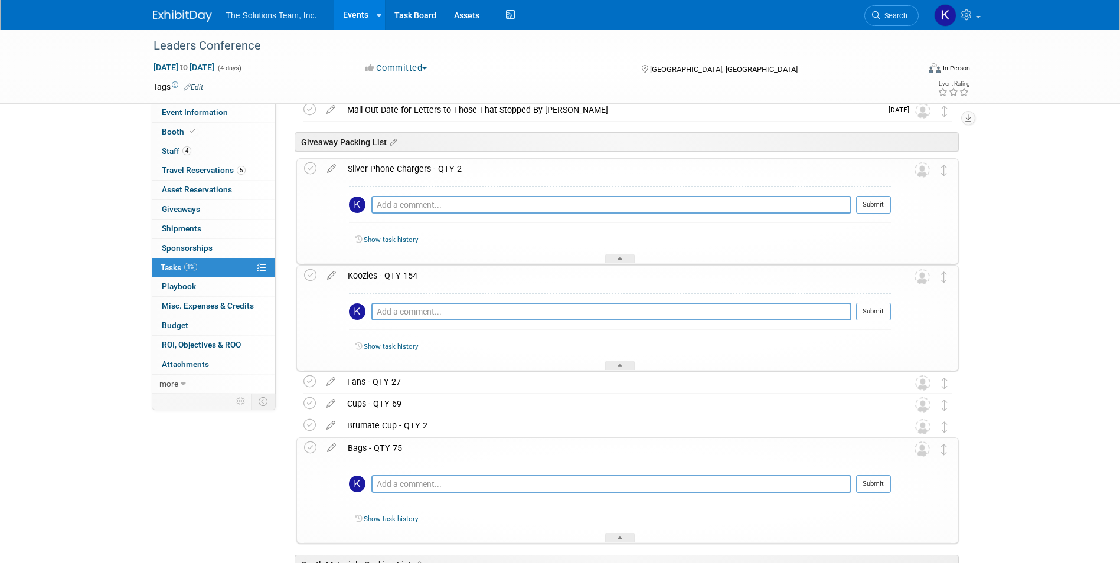
scroll to position [709, 0]
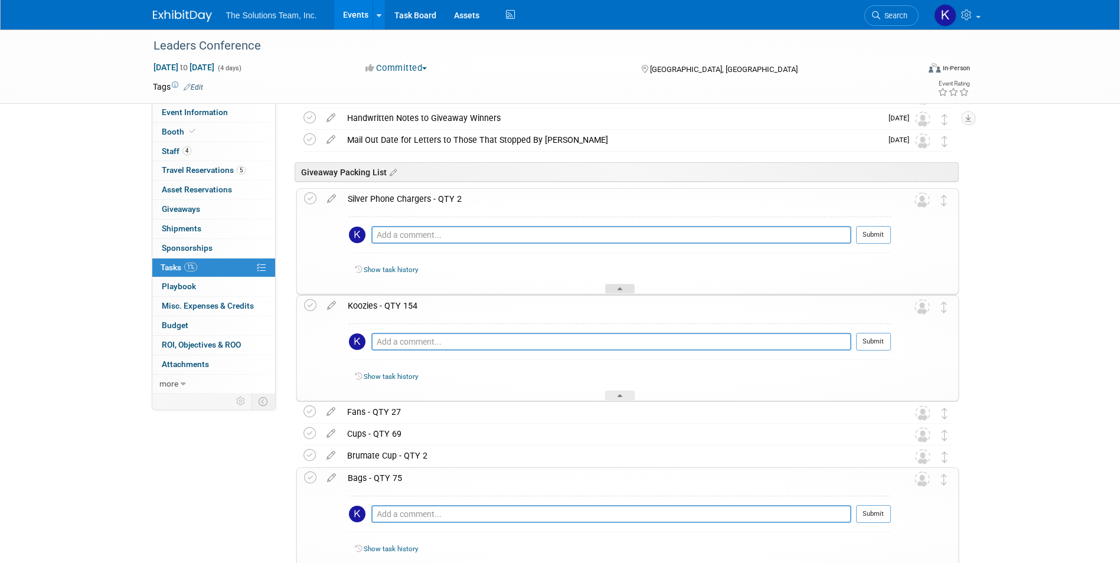
click at [610, 286] on div at bounding box center [620, 289] width 30 height 10
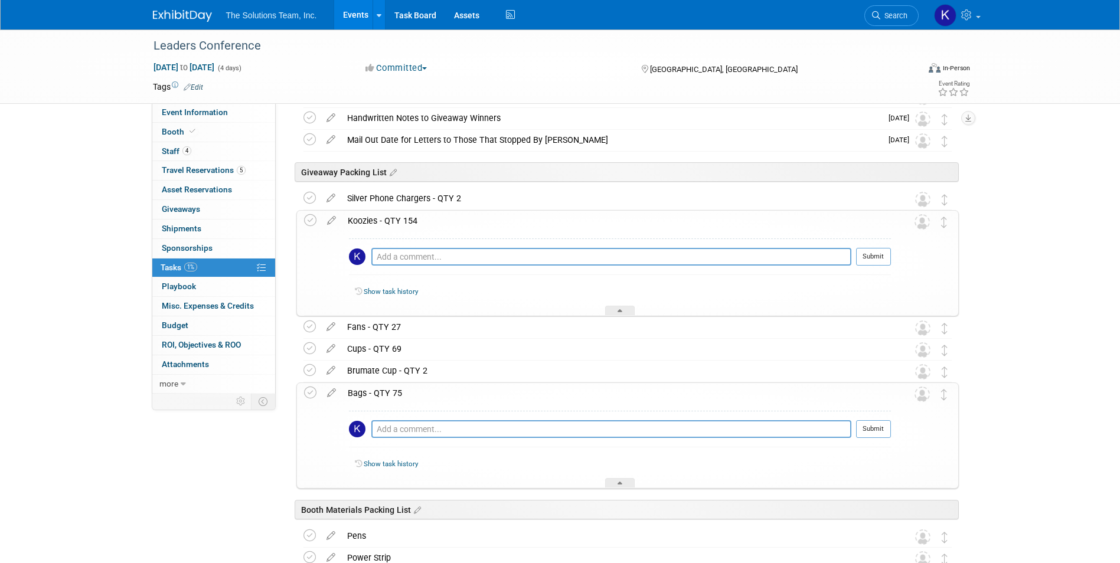
click at [616, 305] on div "Show task history" at bounding box center [620, 293] width 542 height 25
click at [617, 308] on div at bounding box center [620, 311] width 30 height 10
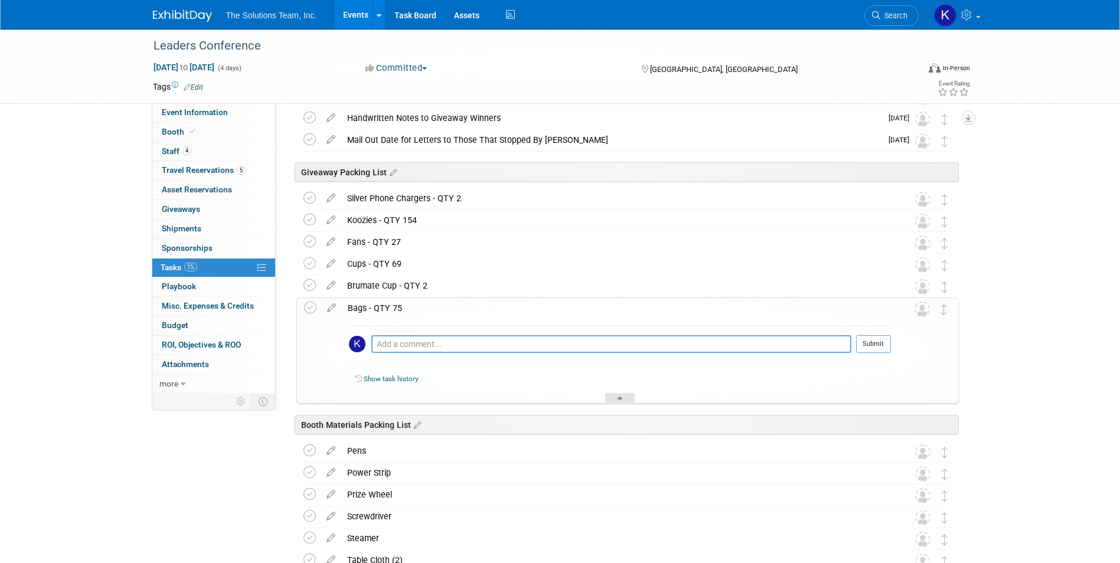
click at [614, 400] on div at bounding box center [620, 398] width 30 height 10
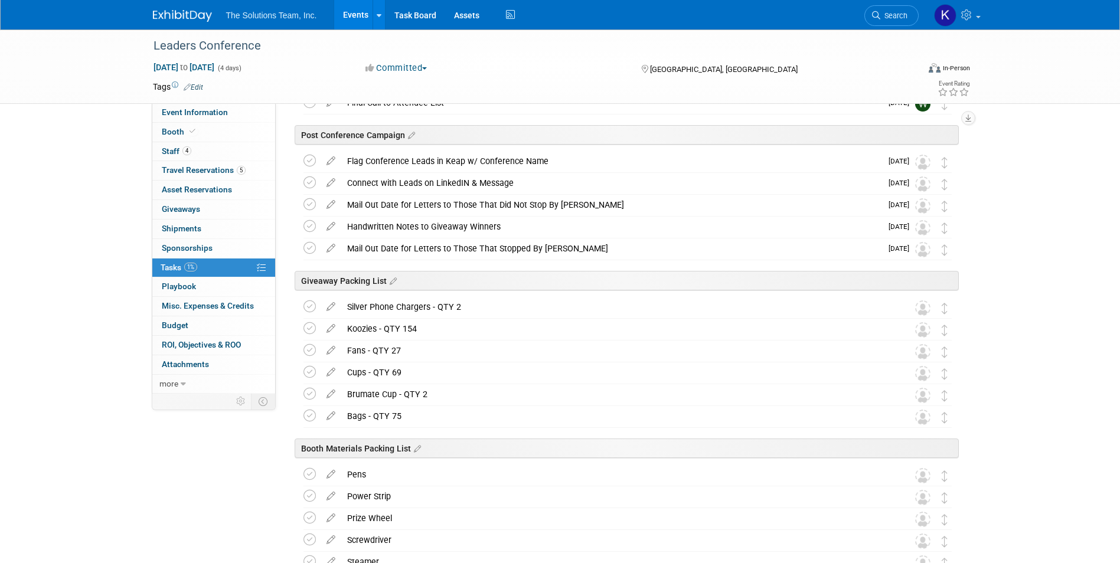
scroll to position [590, 0]
